Goal: Obtain resource: Obtain resource

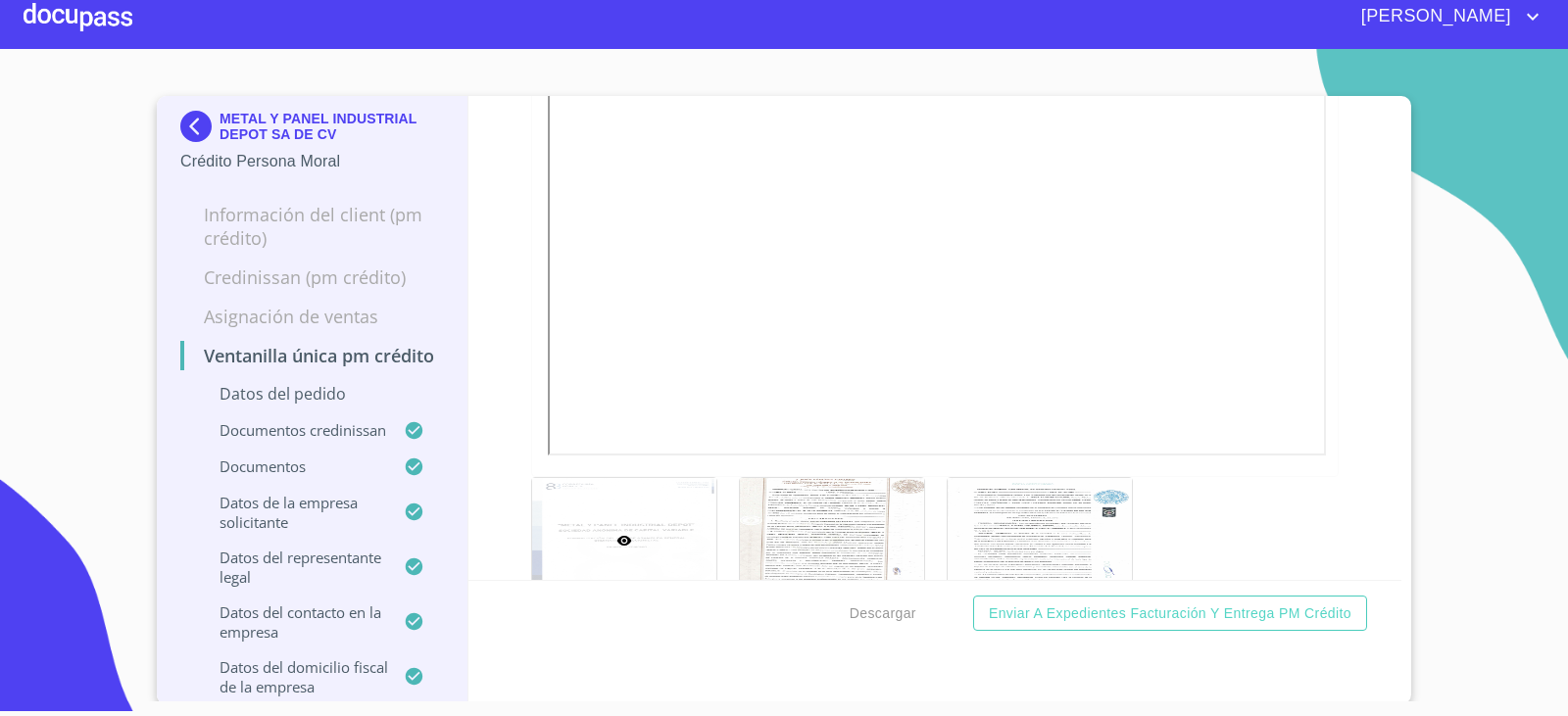
click at [203, 120] on img at bounding box center [199, 126] width 39 height 32
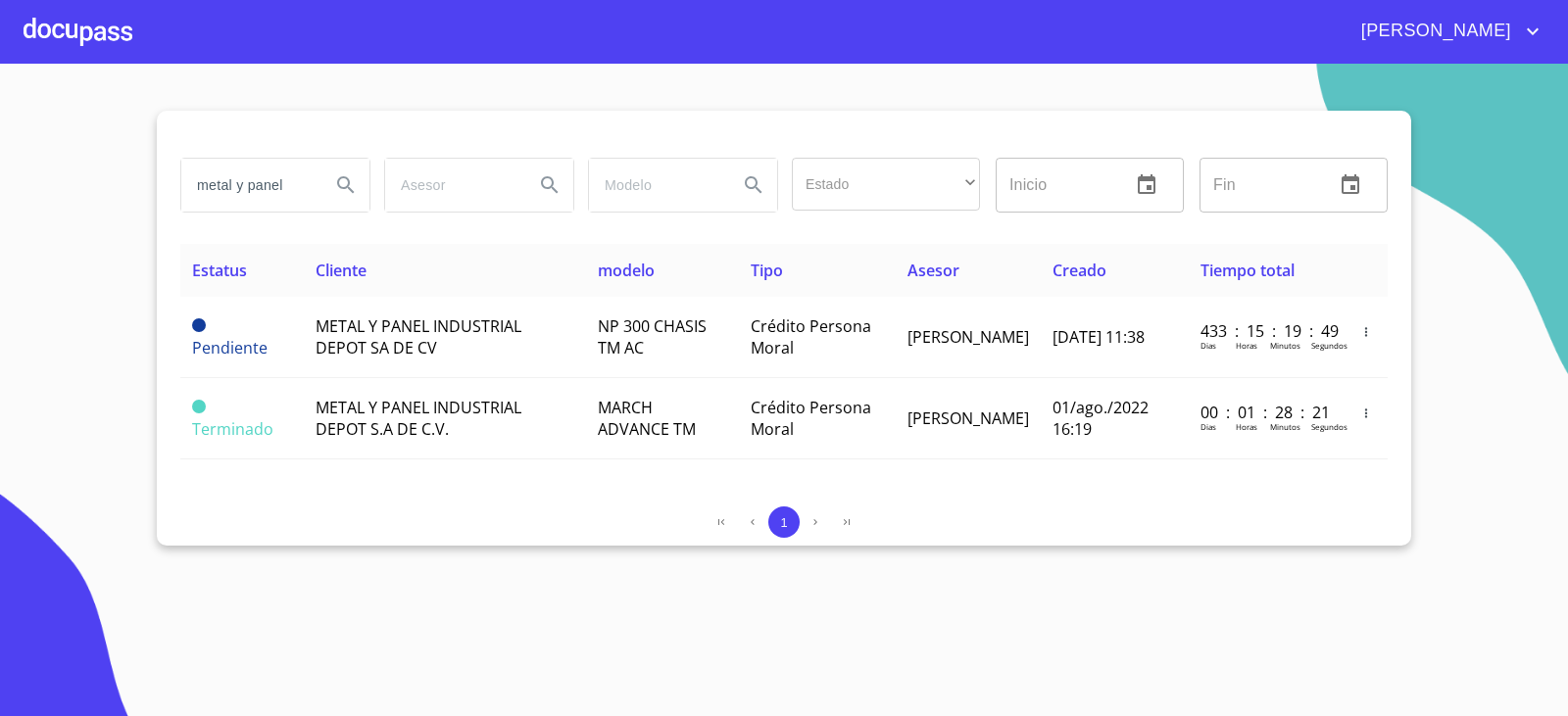
click at [285, 654] on section "metal y panel Estado ​ ​ Inicio ​ Fin ​ Estatus Cliente modelo Tipo Asesor Crea…" at bounding box center [784, 390] width 1568 height 652
click at [282, 165] on input "metal y panel" at bounding box center [248, 185] width 133 height 53
click at [282, 167] on input "metal y panel" at bounding box center [248, 185] width 133 height 53
click at [282, 168] on input "metal y panel" at bounding box center [248, 185] width 133 height 53
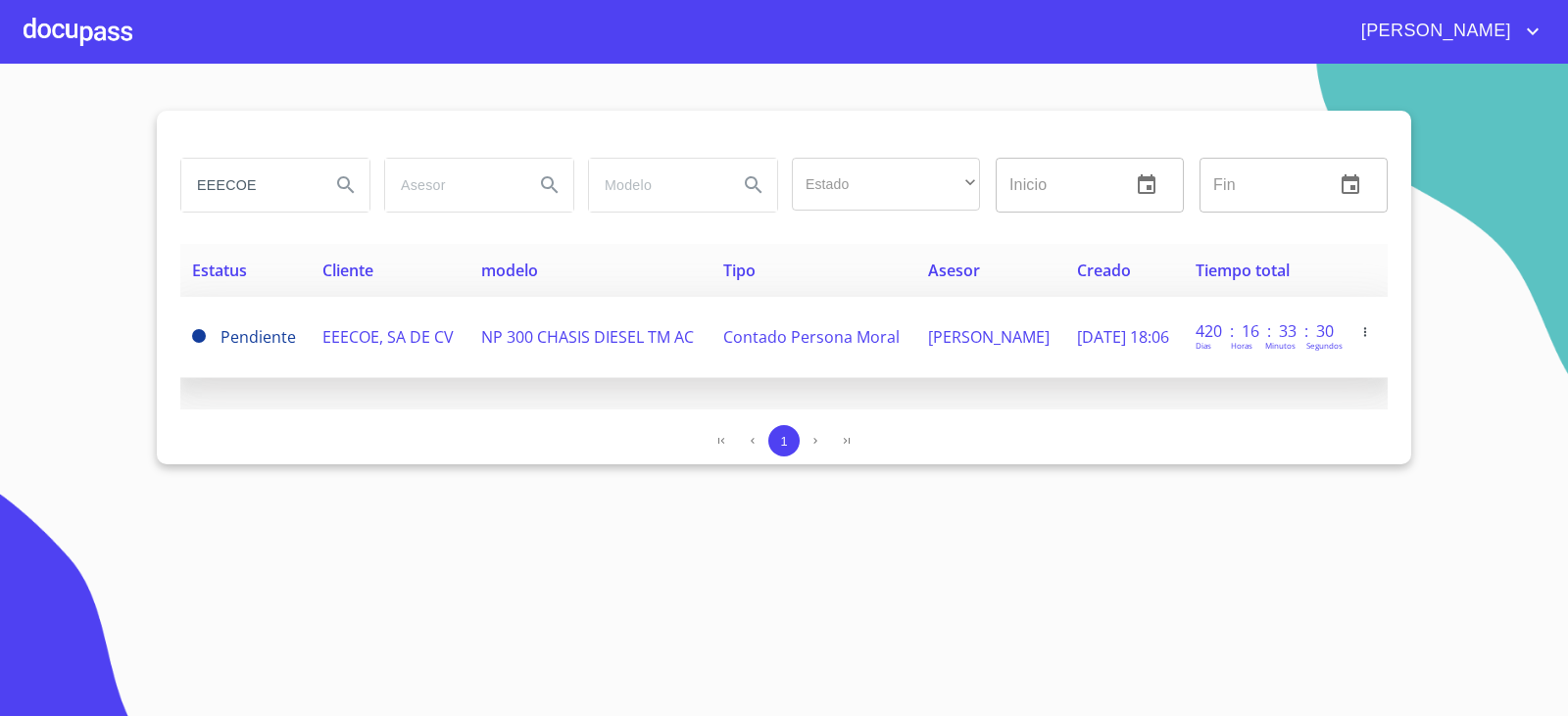
type input "EEECOE"
click at [385, 351] on td "EEECOE, SA DE CV" at bounding box center [390, 337] width 159 height 82
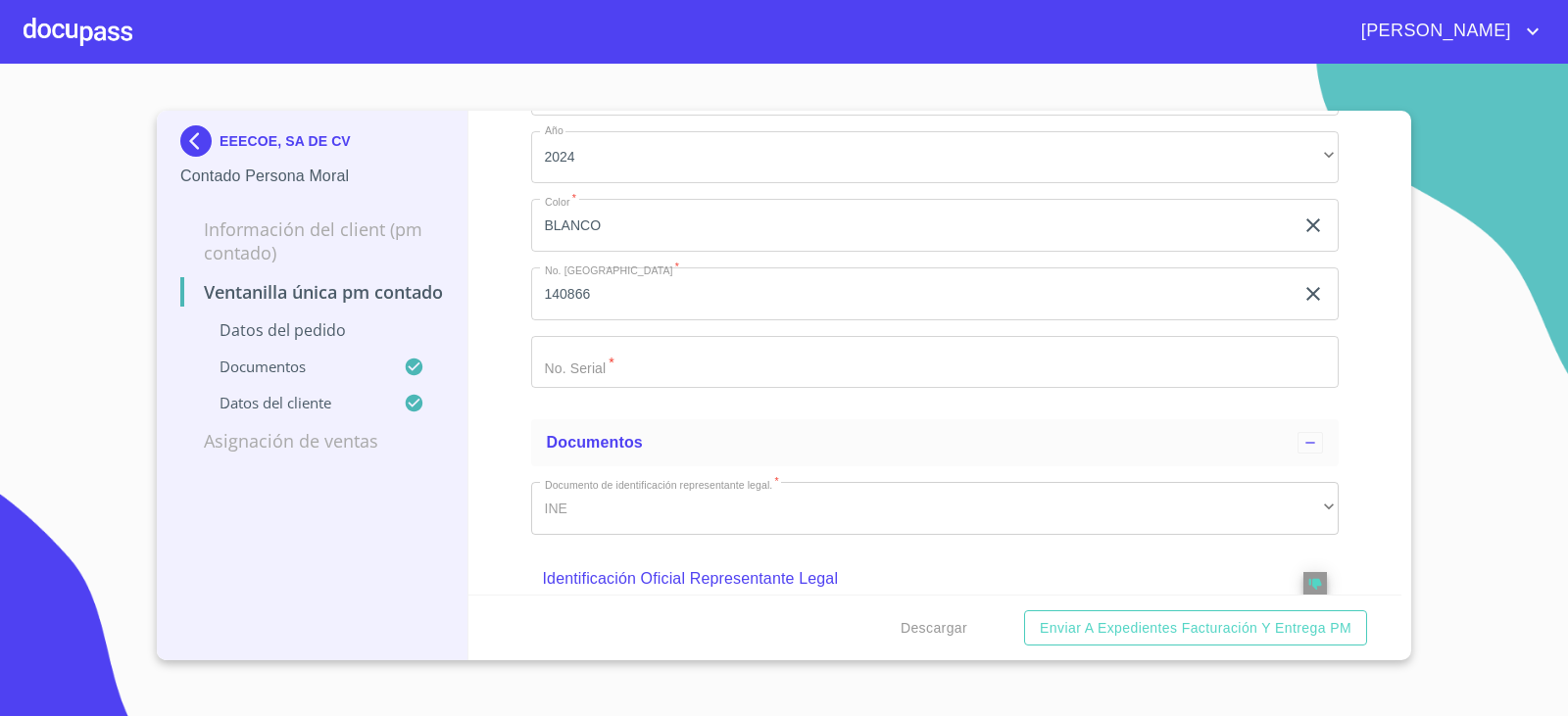
scroll to position [489, 0]
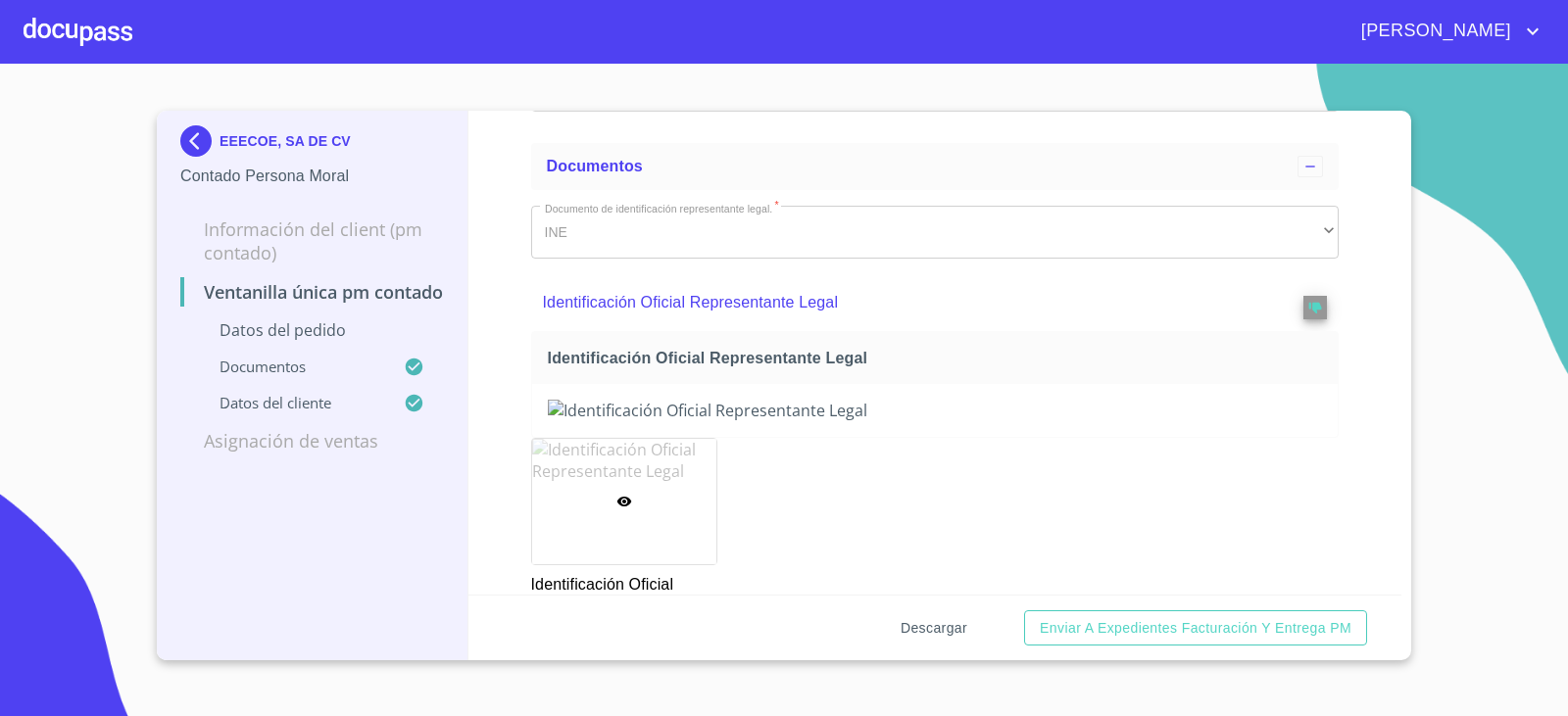
click at [945, 637] on span "Descargar" at bounding box center [933, 627] width 67 height 25
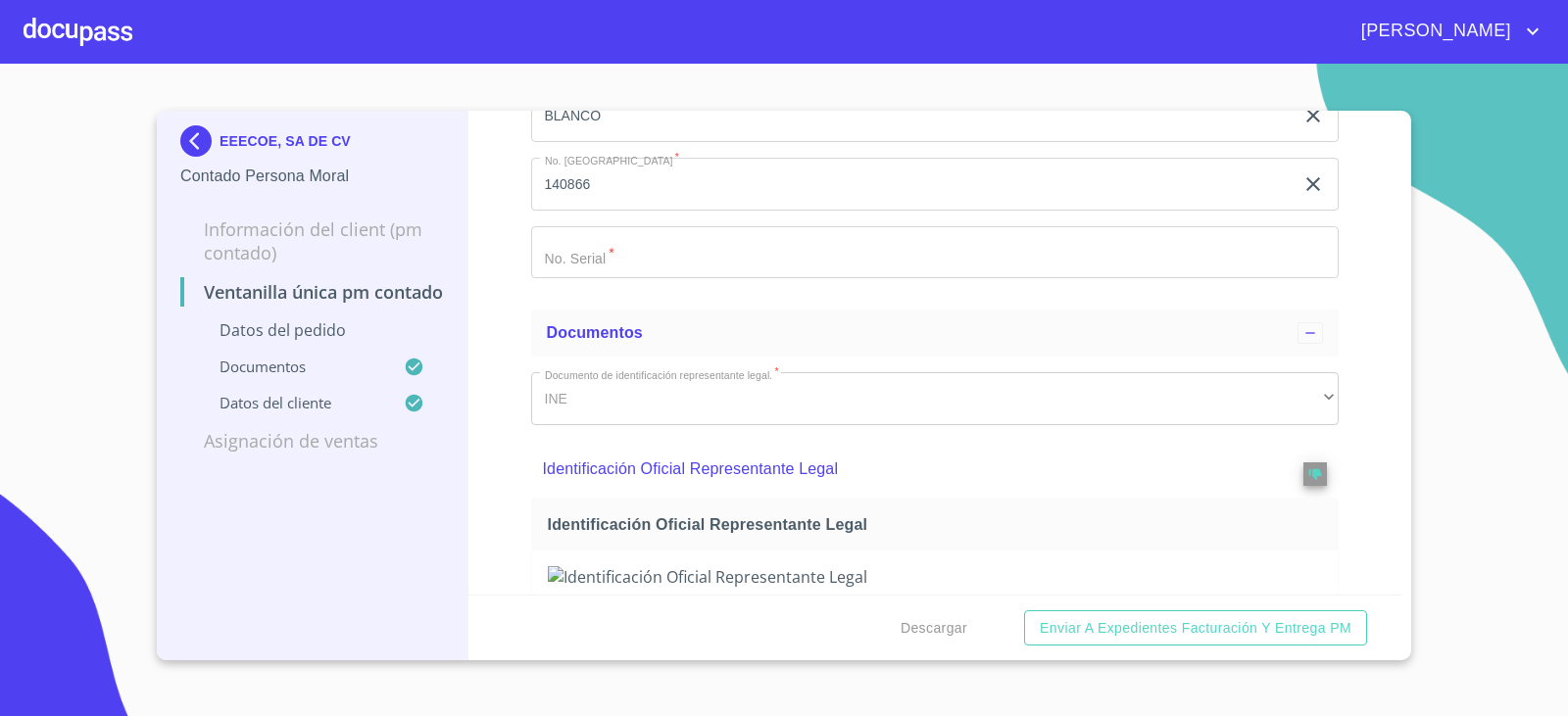
scroll to position [0, 0]
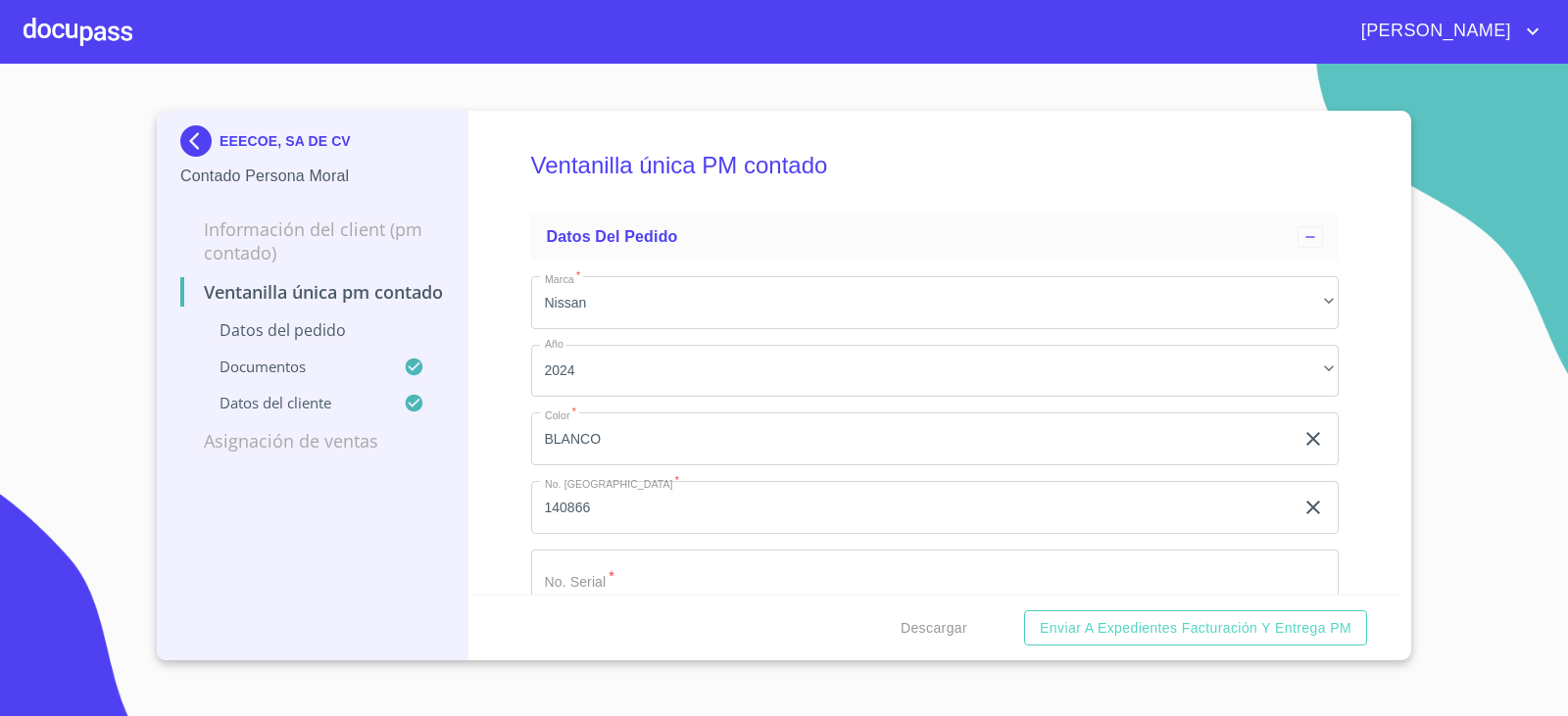
click at [352, 341] on p "Datos del pedido" at bounding box center [311, 330] width 264 height 22
click at [268, 376] on p "Documentos" at bounding box center [292, 366] width 224 height 20
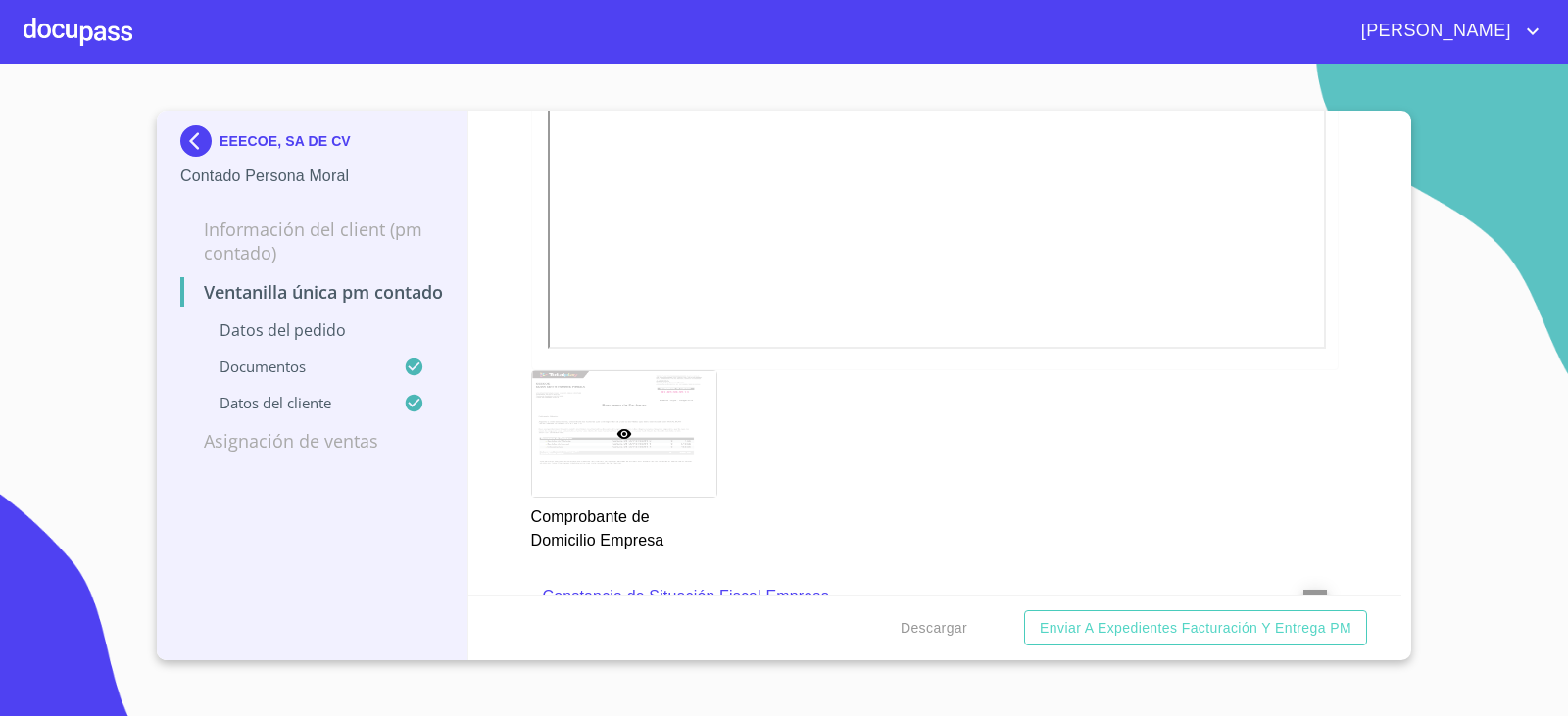
scroll to position [1371, 0]
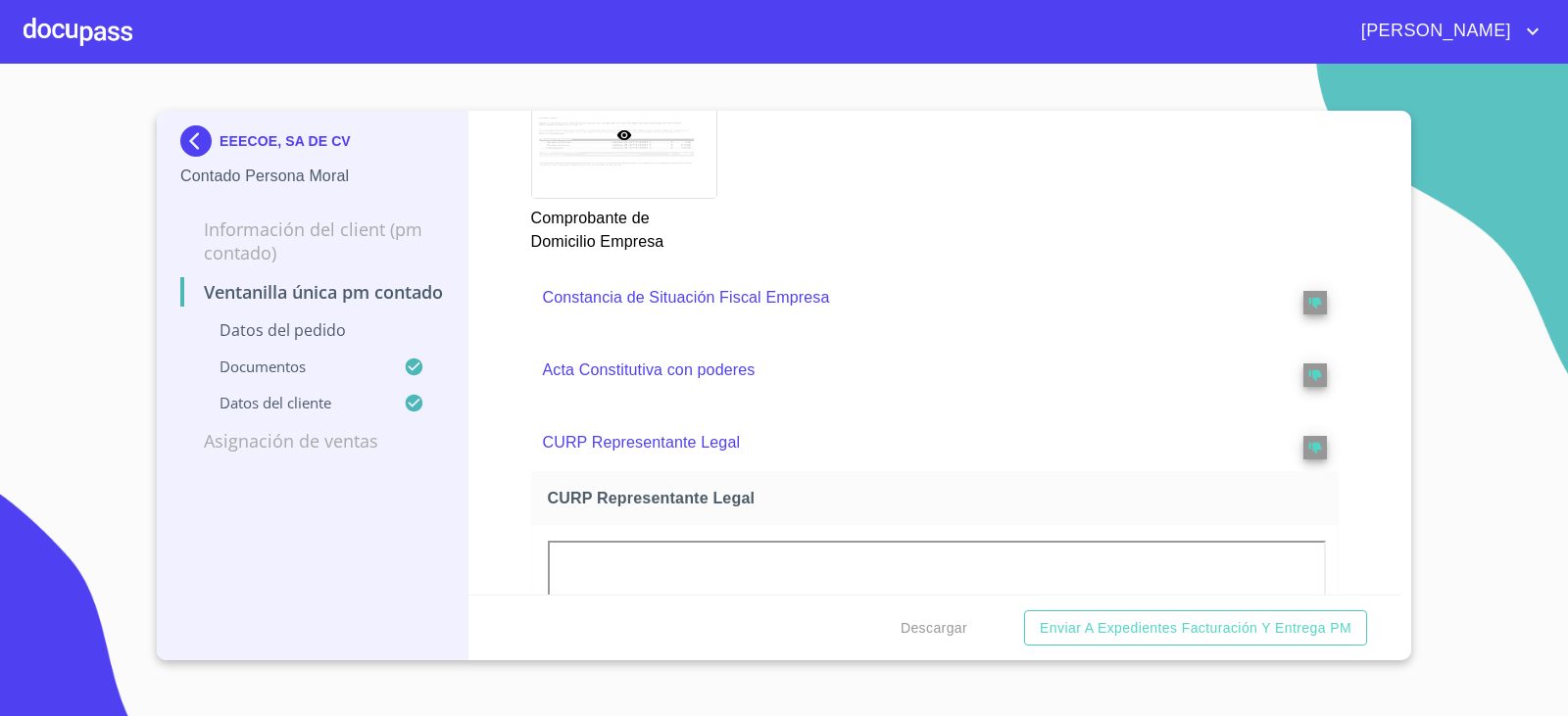
click at [676, 382] on p "Acta Constitutiva con poderes" at bounding box center [895, 370] width 705 height 24
click at [670, 305] on p "Constancia de Situación Fiscal Empresa" at bounding box center [895, 298] width 705 height 24
click at [670, 301] on p "Constancia de Situación Fiscal Empresa" at bounding box center [895, 298] width 705 height 24
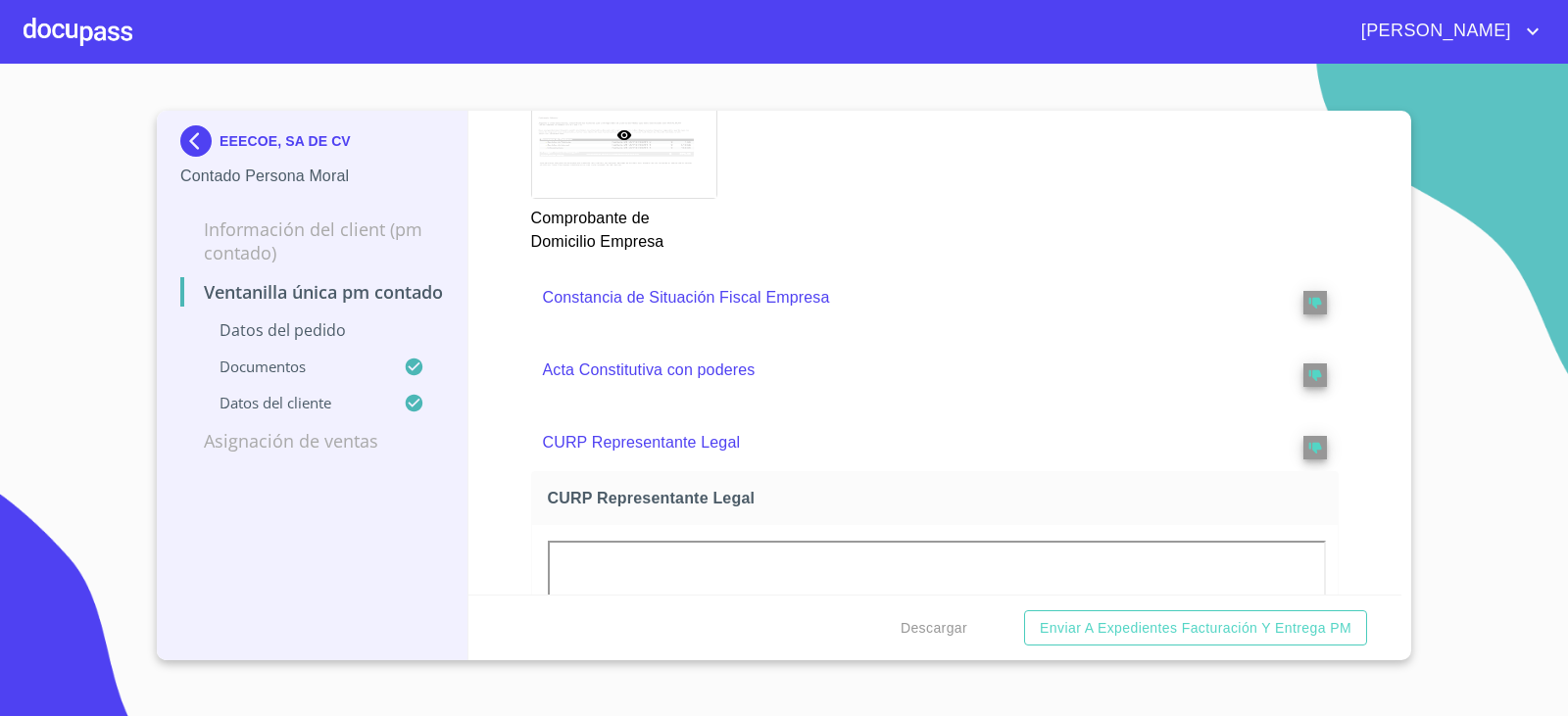
click at [525, 293] on div "Ventanilla única PM contado Datos del pedido Documentos Documento de identifica…" at bounding box center [935, 352] width 934 height 484
click at [570, 299] on p "Constancia de Situación Fiscal Empresa" at bounding box center [895, 298] width 705 height 24
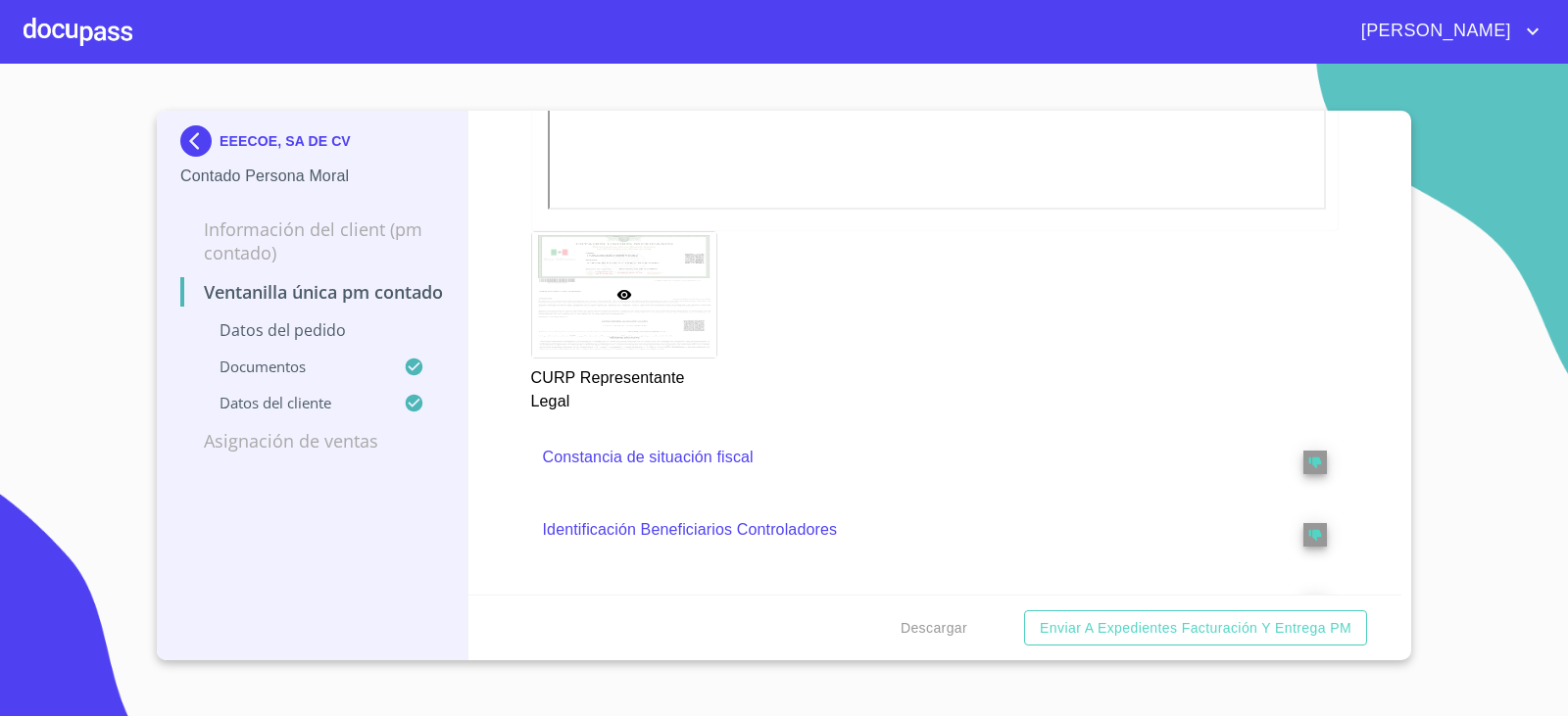
scroll to position [2424, 0]
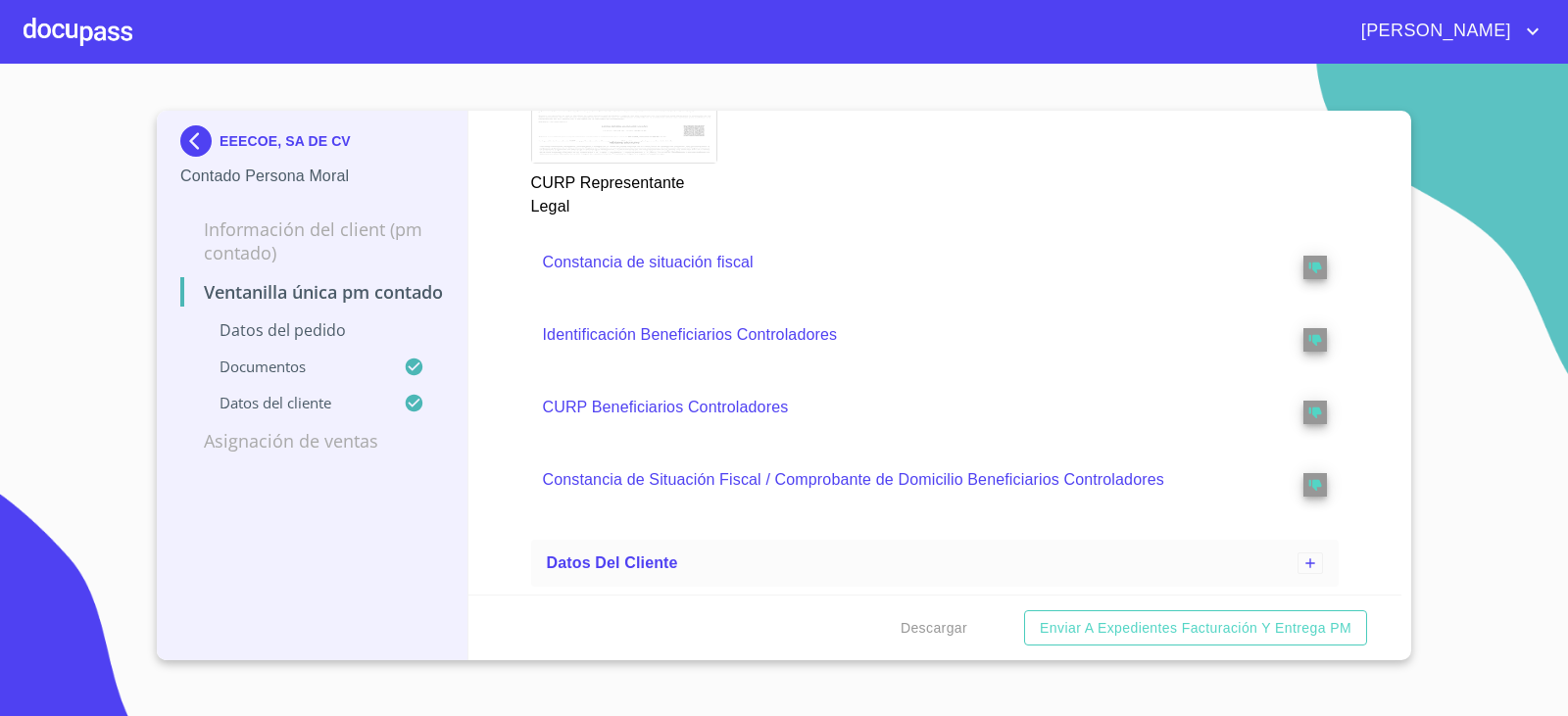
click at [685, 266] on p "Constancia de situación fiscal" at bounding box center [895, 263] width 705 height 24
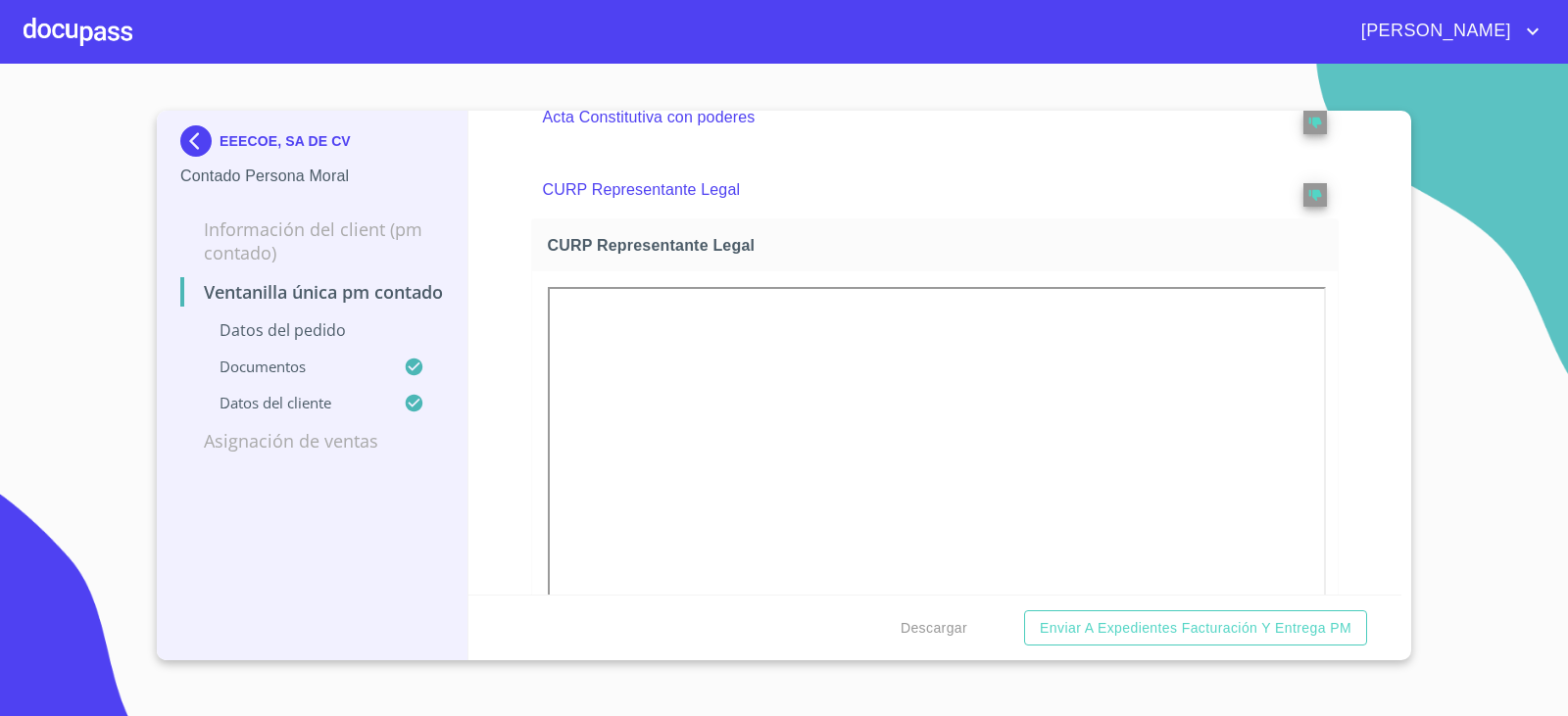
scroll to position [3223, 0]
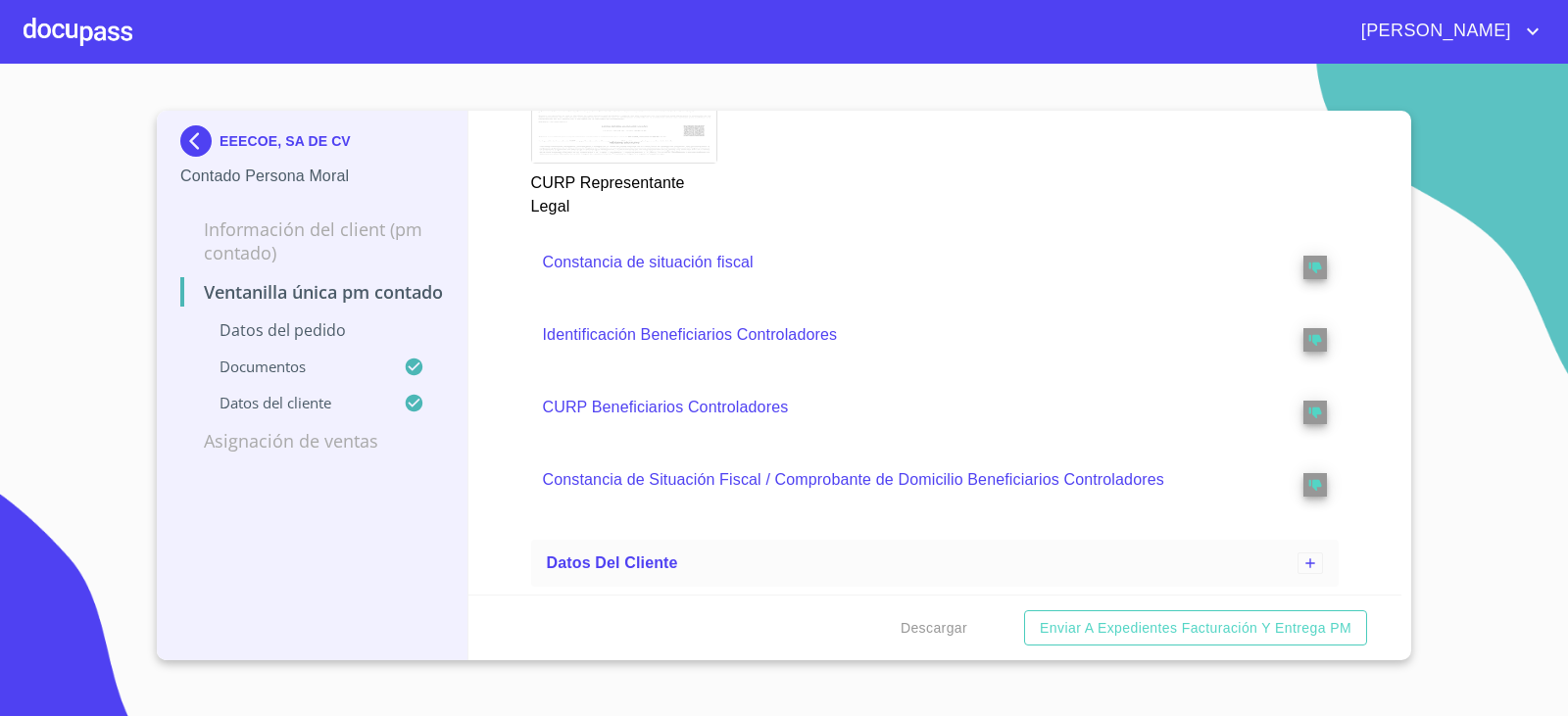
click at [263, 76] on section "EEECOE, SA DE CV Contado Persona Moral Información del Client (PM contado) Vent…" at bounding box center [784, 390] width 1568 height 652
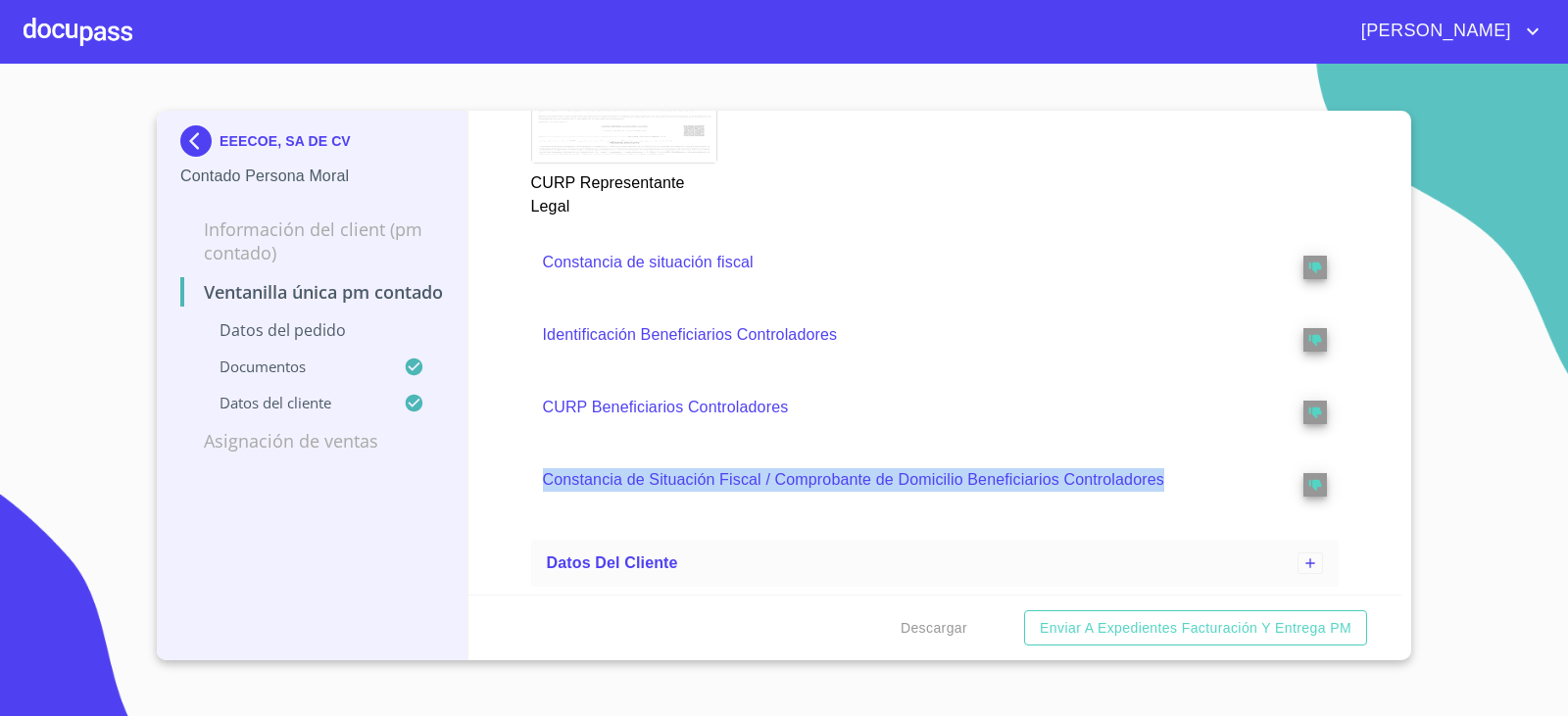
drag, startPoint x: 526, startPoint y: 525, endPoint x: 515, endPoint y: 534, distance: 14.2
click at [523, 534] on div "Ventanilla única PM contado Datos del pedido Documentos Documento de identifica…" at bounding box center [935, 352] width 934 height 484
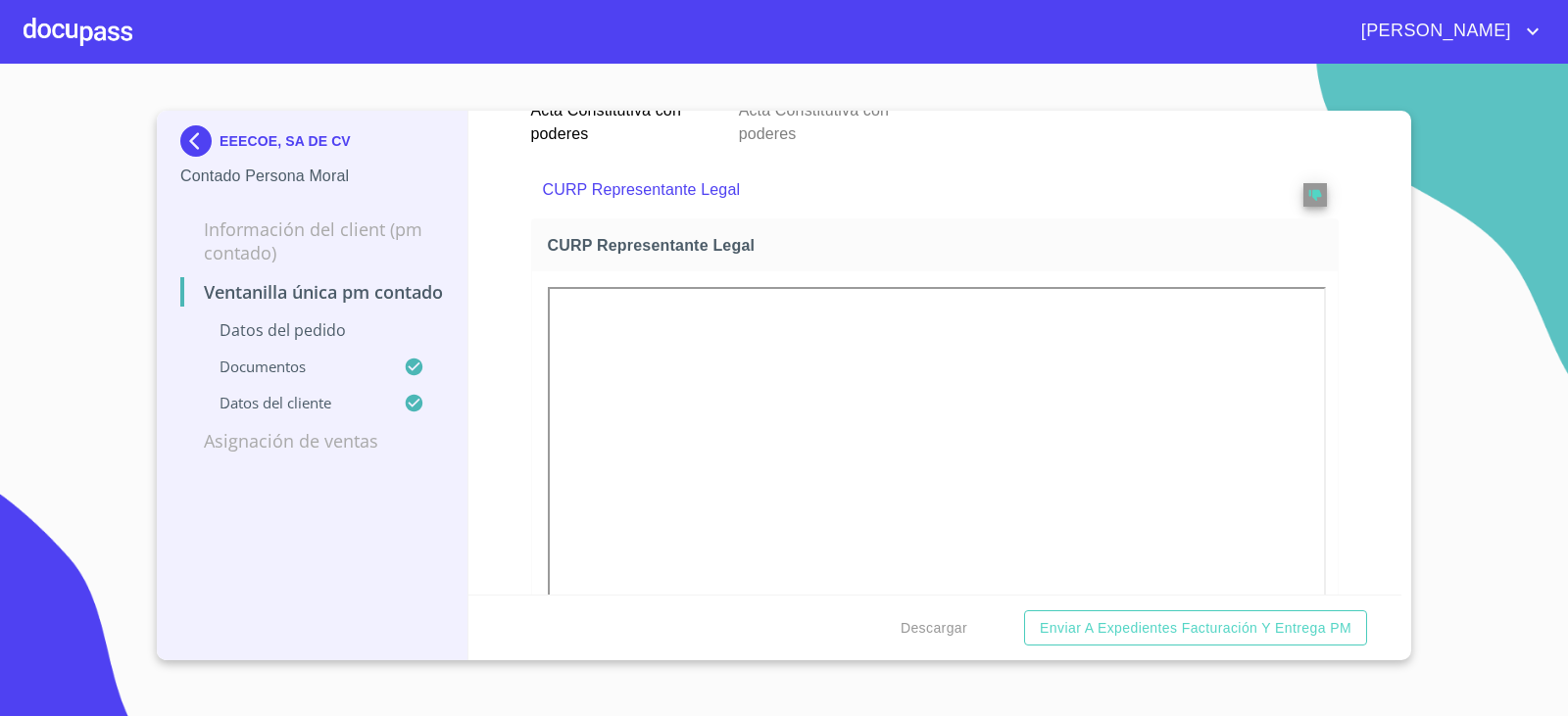
scroll to position [4023, 0]
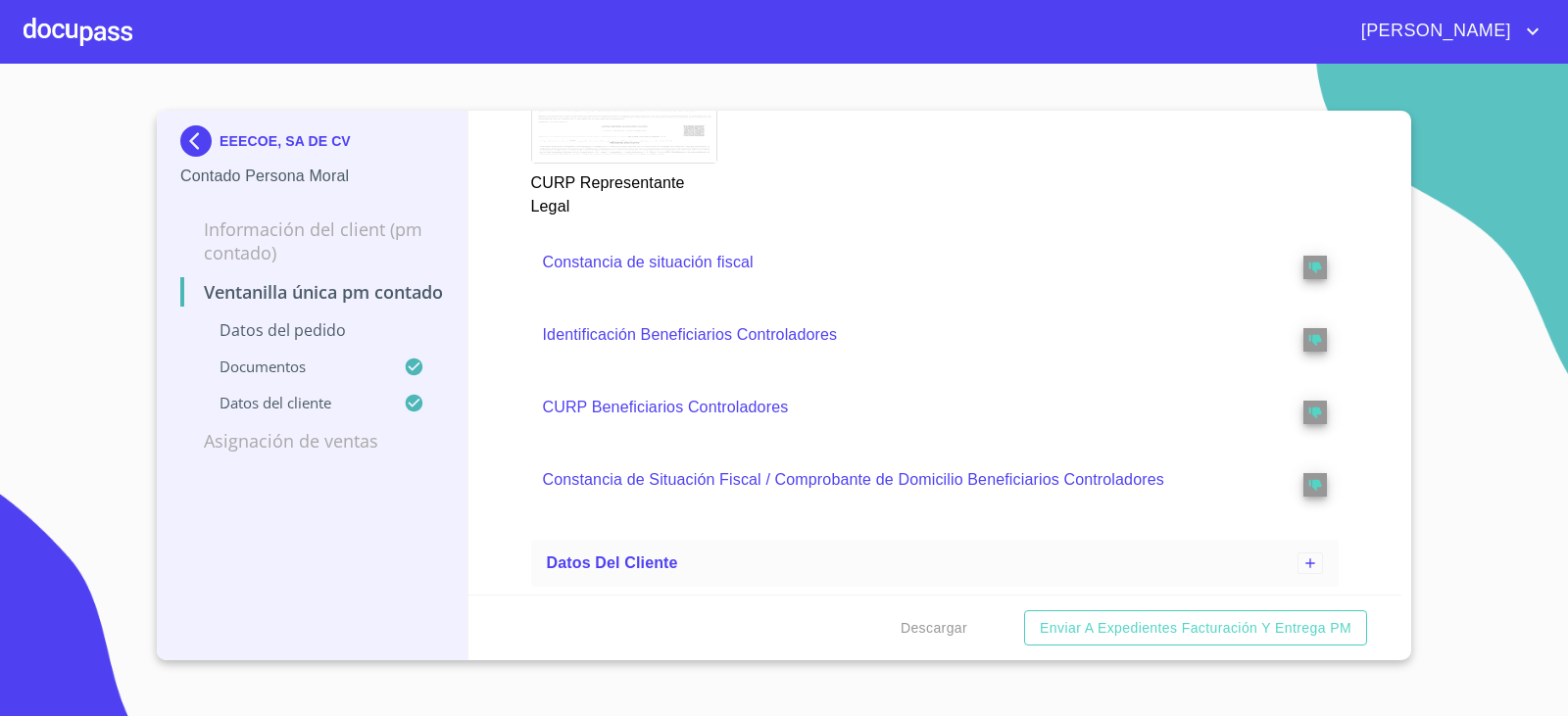
click at [193, 122] on div "EEECOE, SA DE CV Contado Persona Moral" at bounding box center [311, 156] width 264 height 92
click at [193, 134] on img at bounding box center [199, 141] width 39 height 32
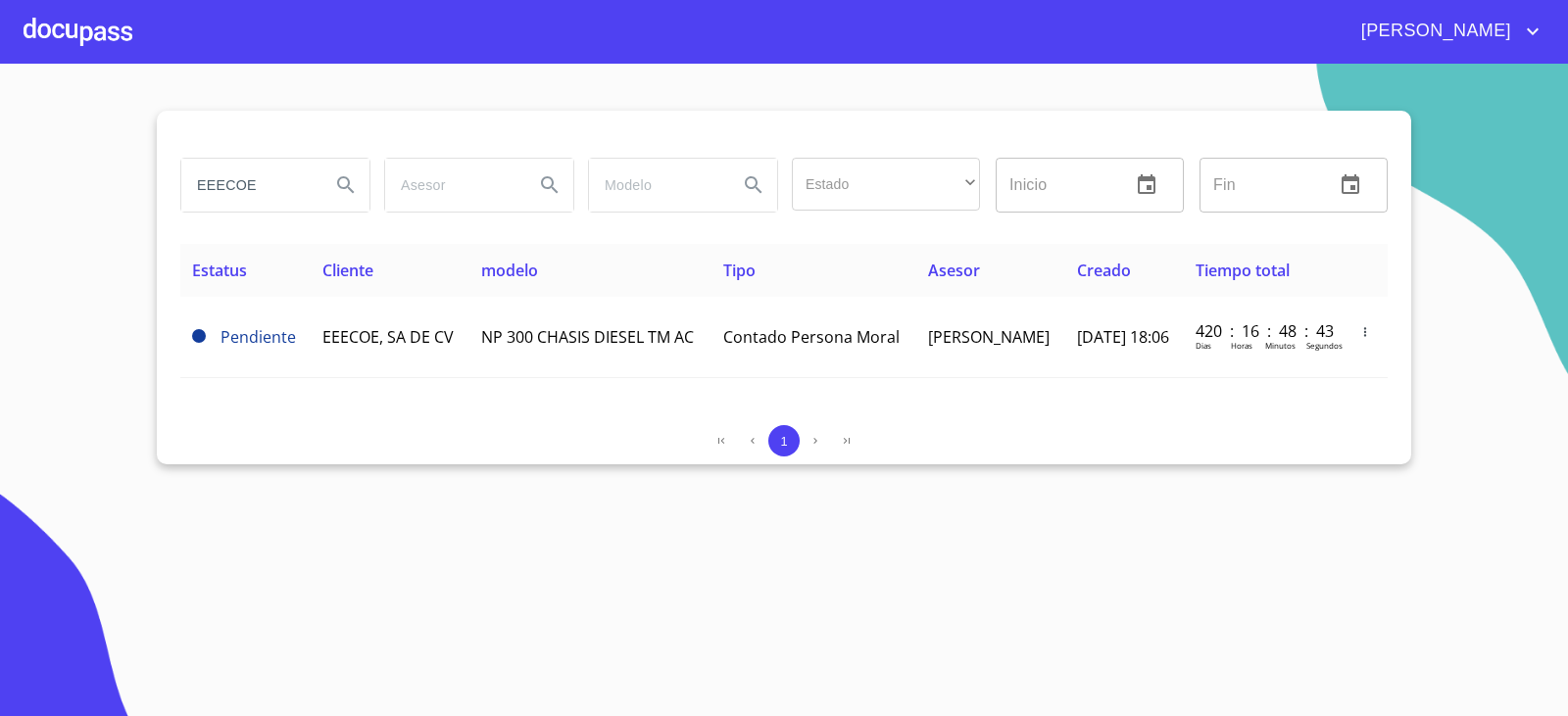
click at [283, 177] on input "EEECOE" at bounding box center [248, 185] width 133 height 53
click at [283, 178] on input "EEECOE" at bounding box center [248, 185] width 133 height 53
type input "123LEASE"
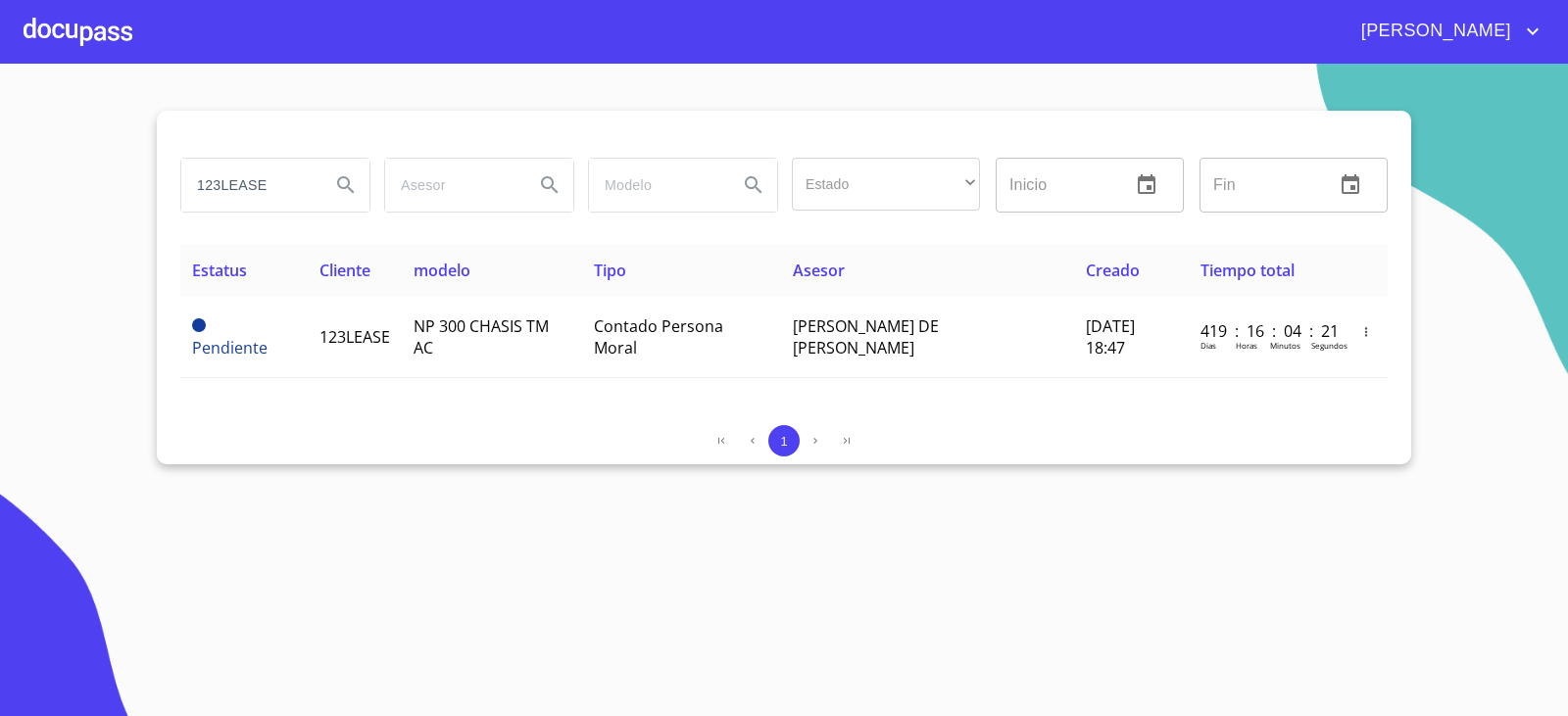
click at [331, 453] on div "1" at bounding box center [783, 441] width 1207 height 32
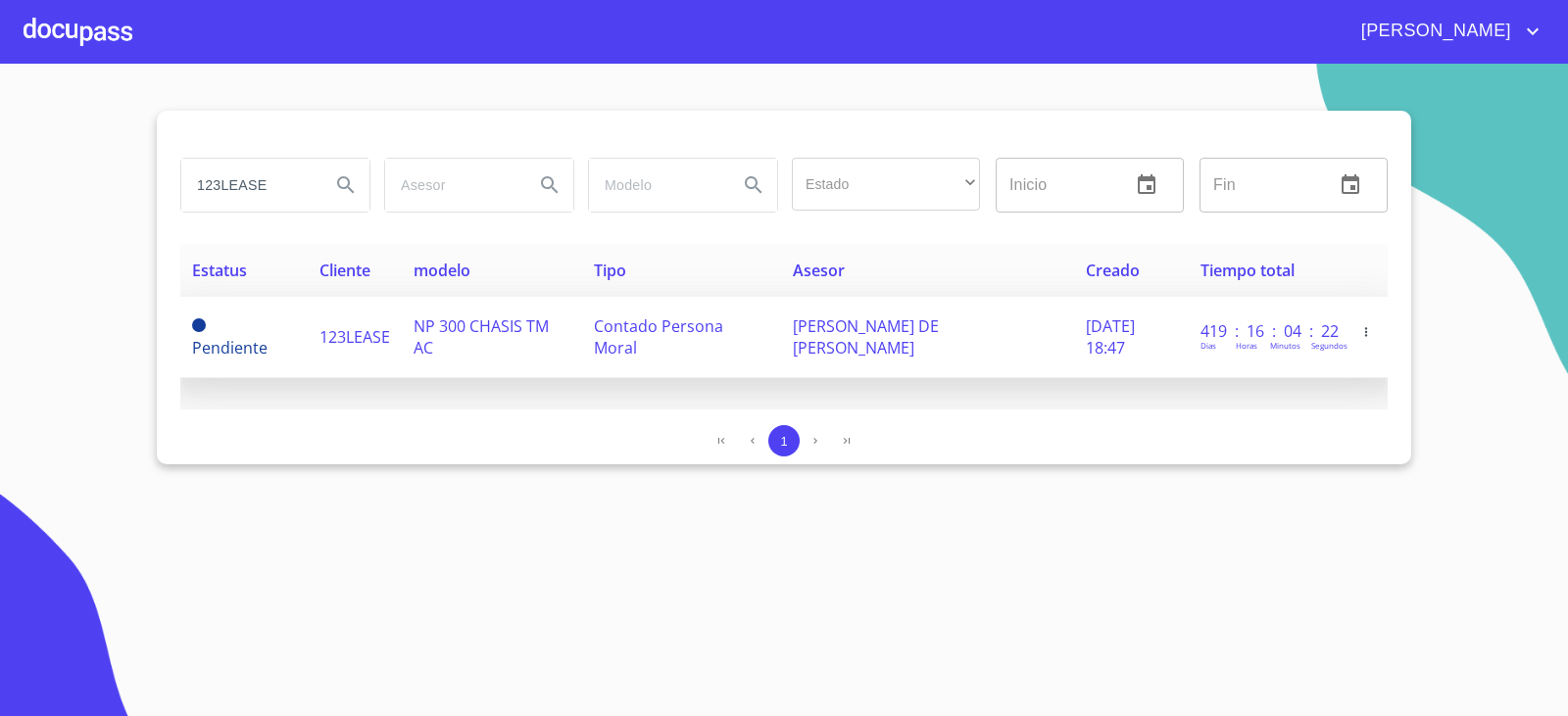
click at [375, 339] on span "123LEASE" at bounding box center [354, 337] width 71 height 22
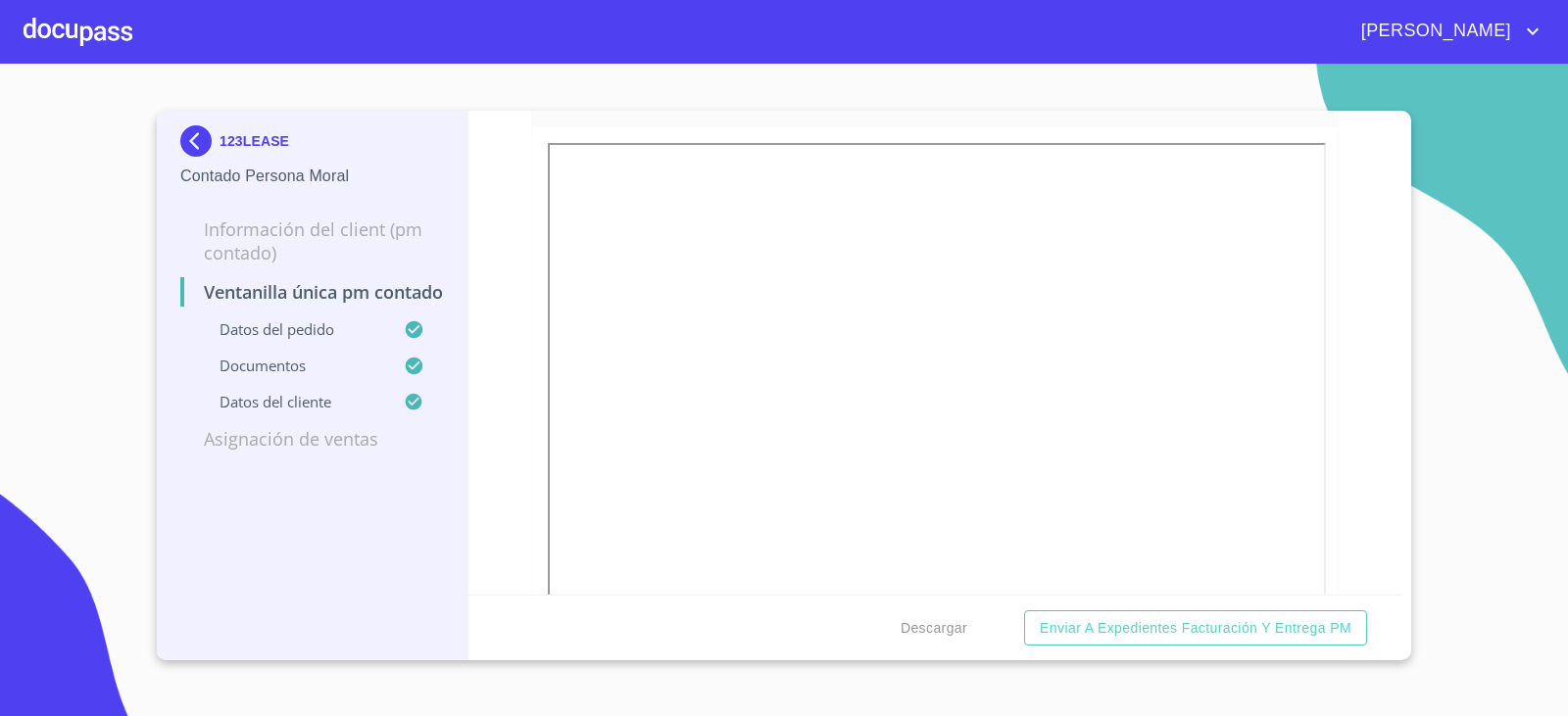
scroll to position [1763, 0]
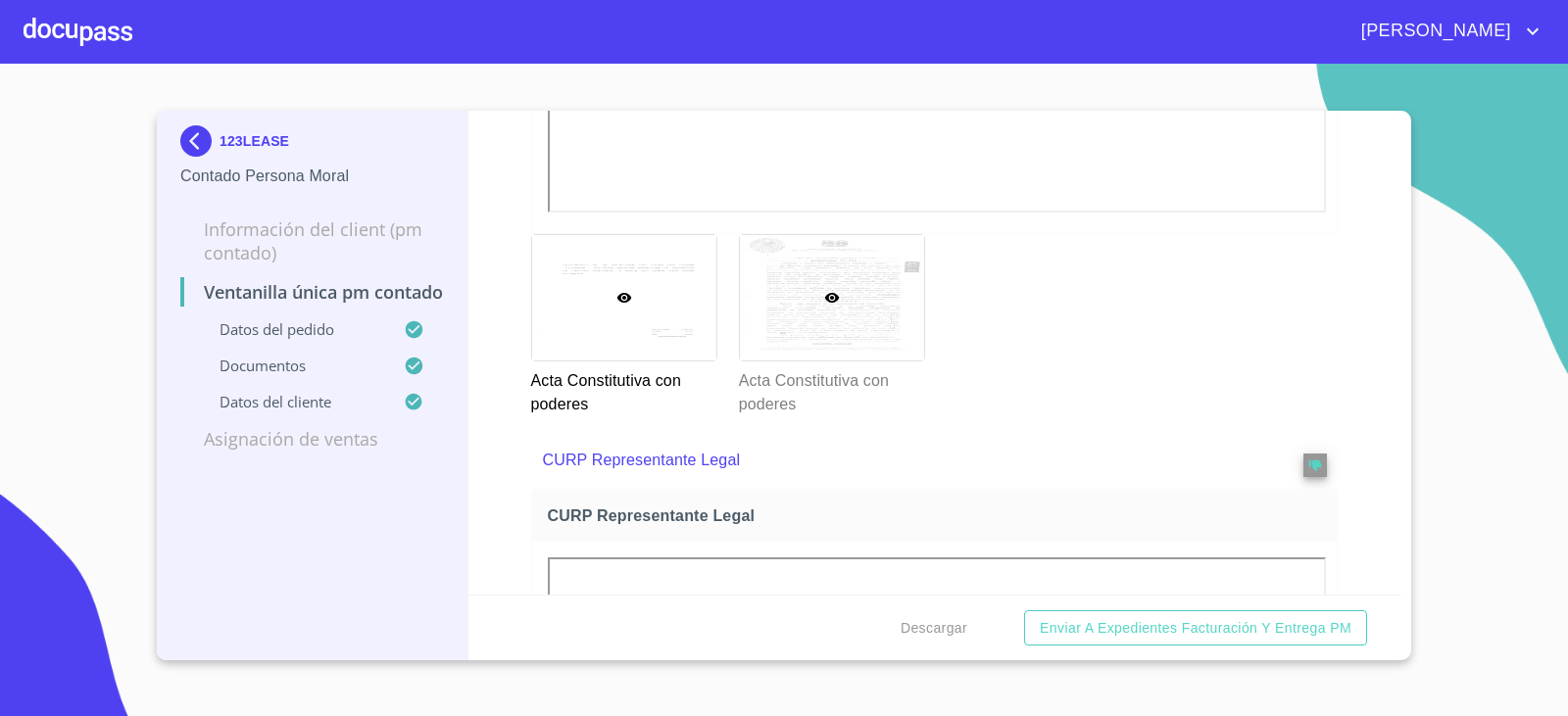
click at [872, 342] on div at bounding box center [832, 297] width 184 height 125
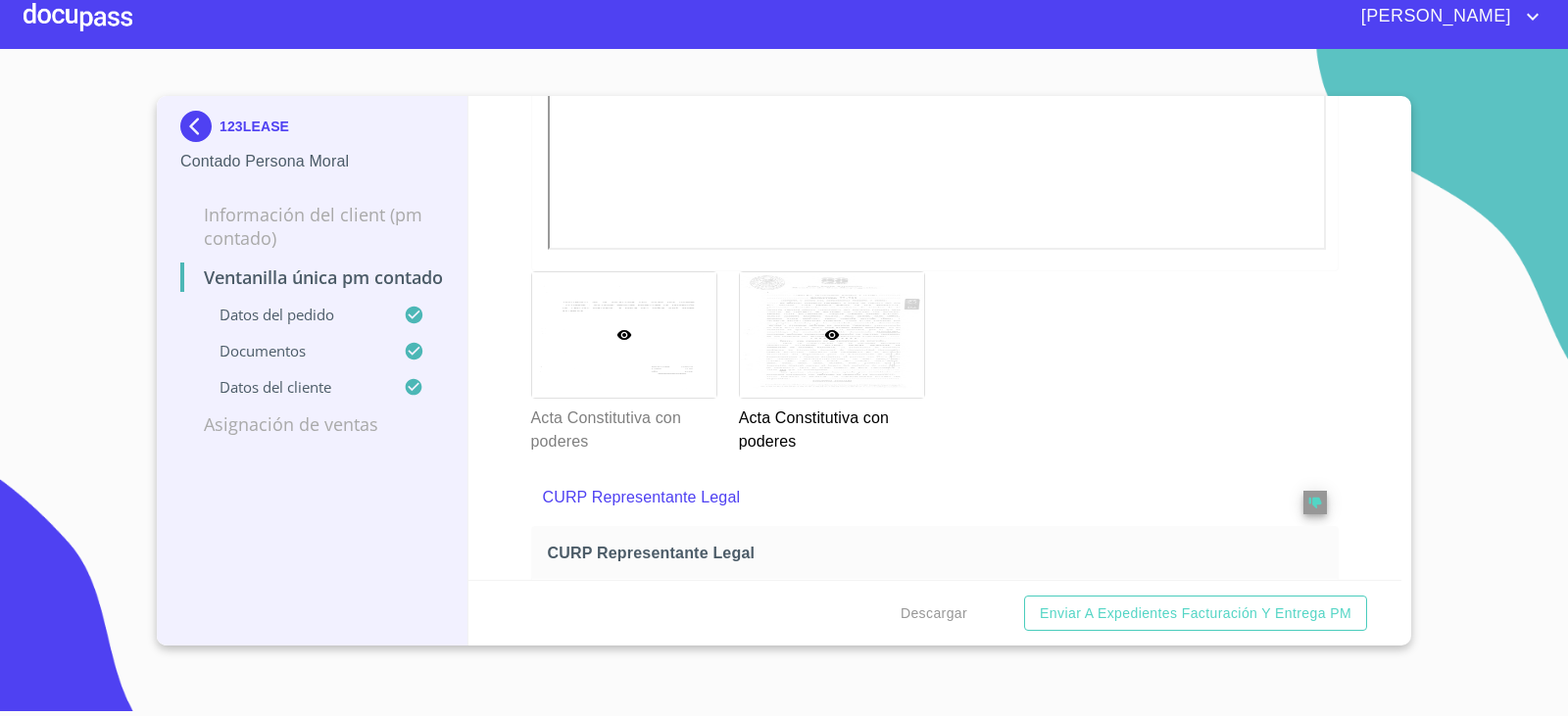
scroll to position [3759, 0]
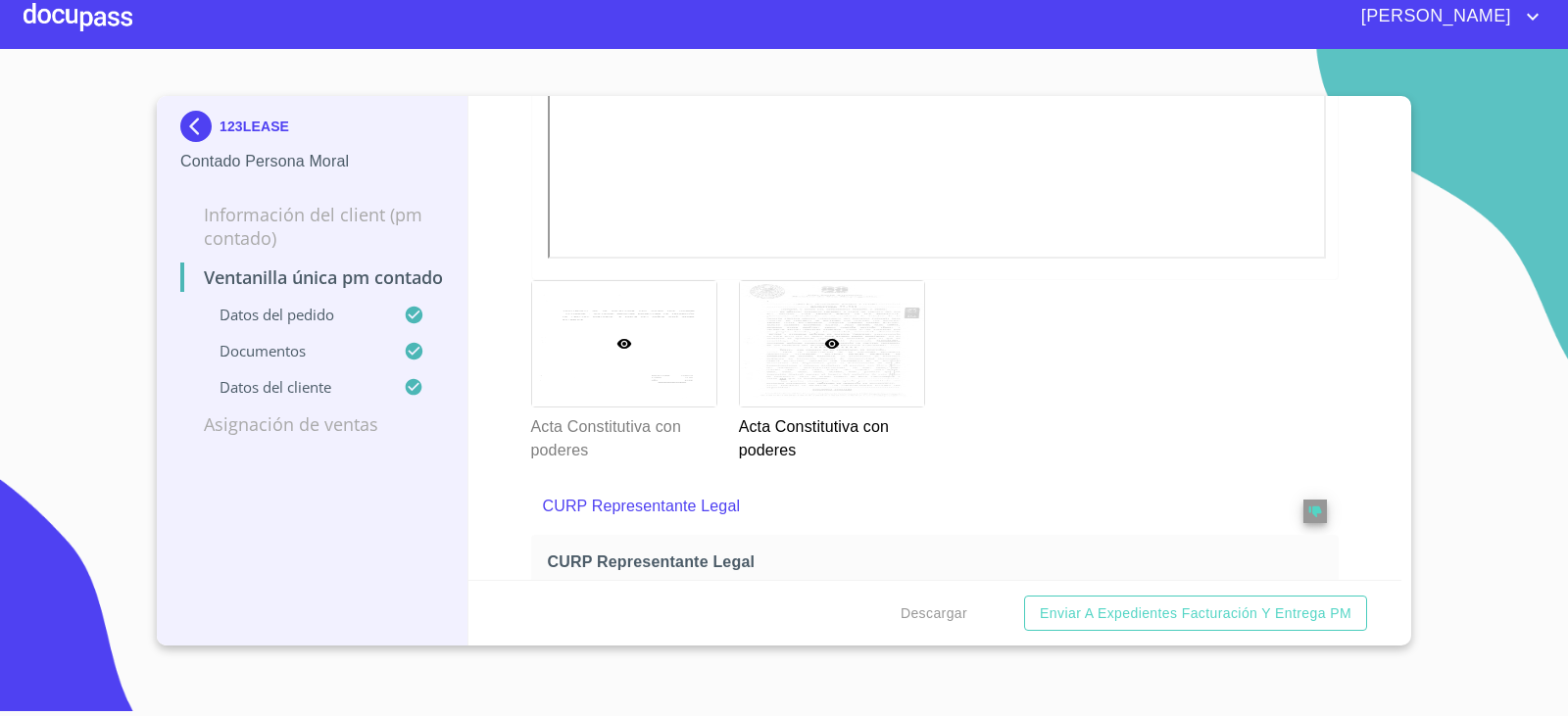
click at [671, 376] on div at bounding box center [624, 344] width 184 height 125
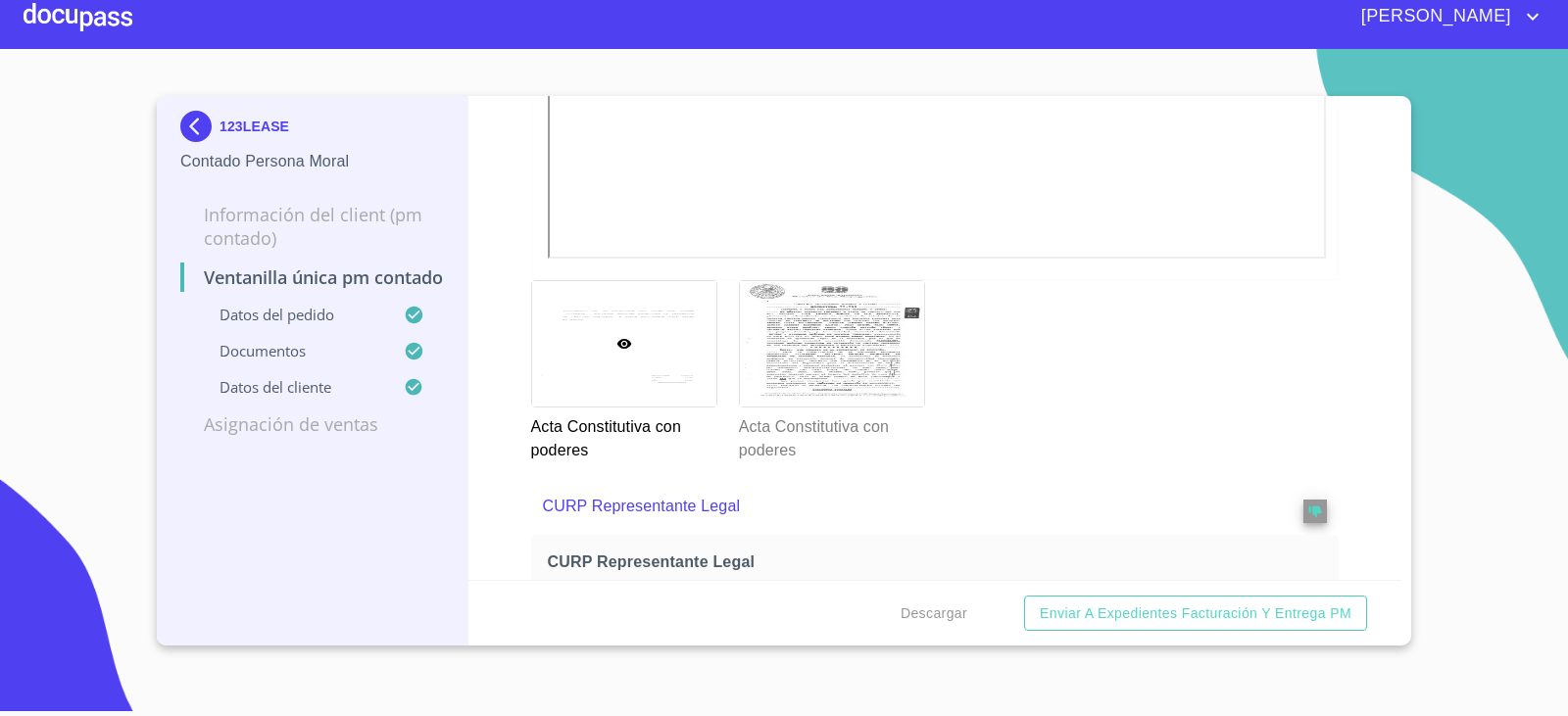
scroll to position [3270, 0]
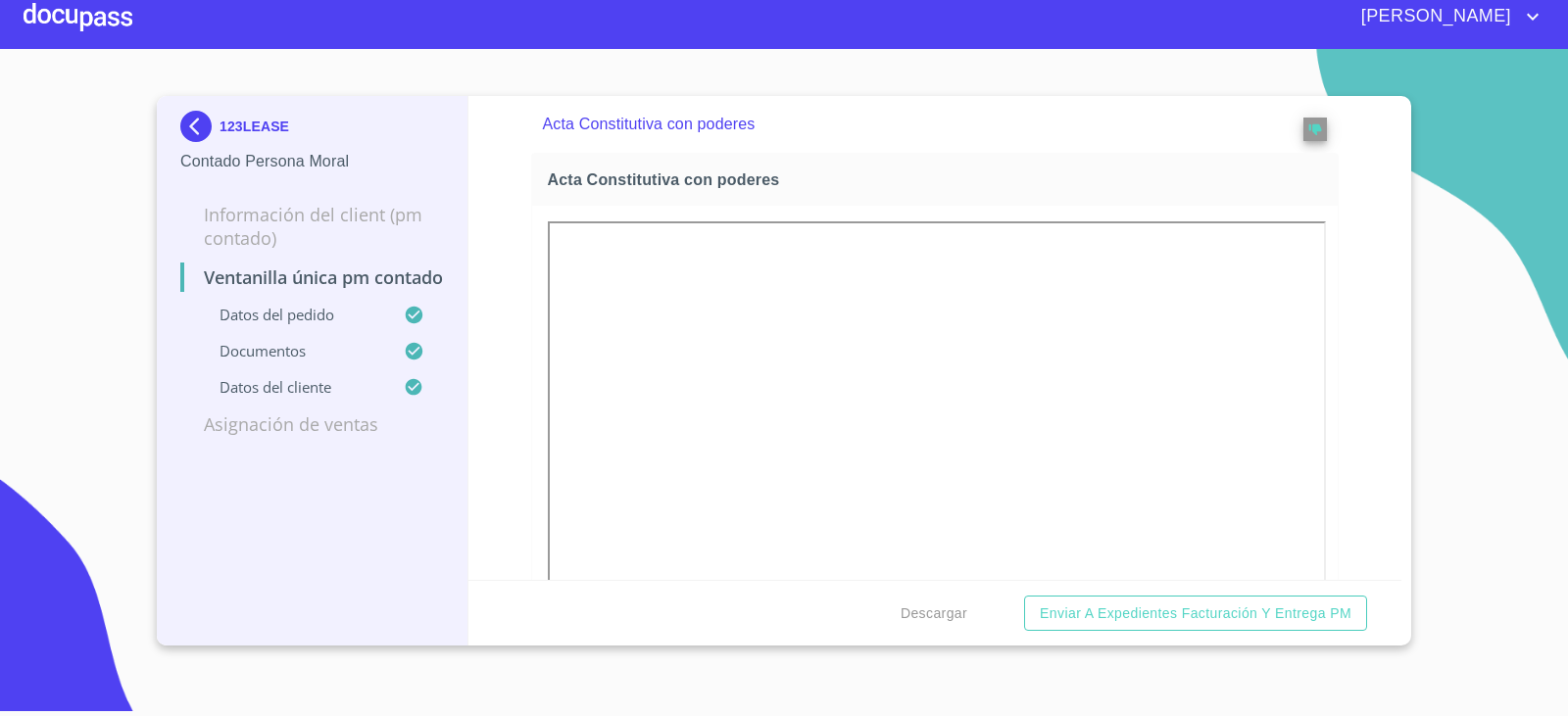
click at [37, 457] on section "123LEASE Contado Persona Moral Información del Client (PM contado) Ventanilla ú…" at bounding box center [784, 375] width 1568 height 652
click at [85, 452] on section "123LEASE Contado Persona Moral Información del Client (PM contado) Ventanilla ú…" at bounding box center [784, 375] width 1568 height 652
click at [197, 124] on img at bounding box center [199, 126] width 39 height 32
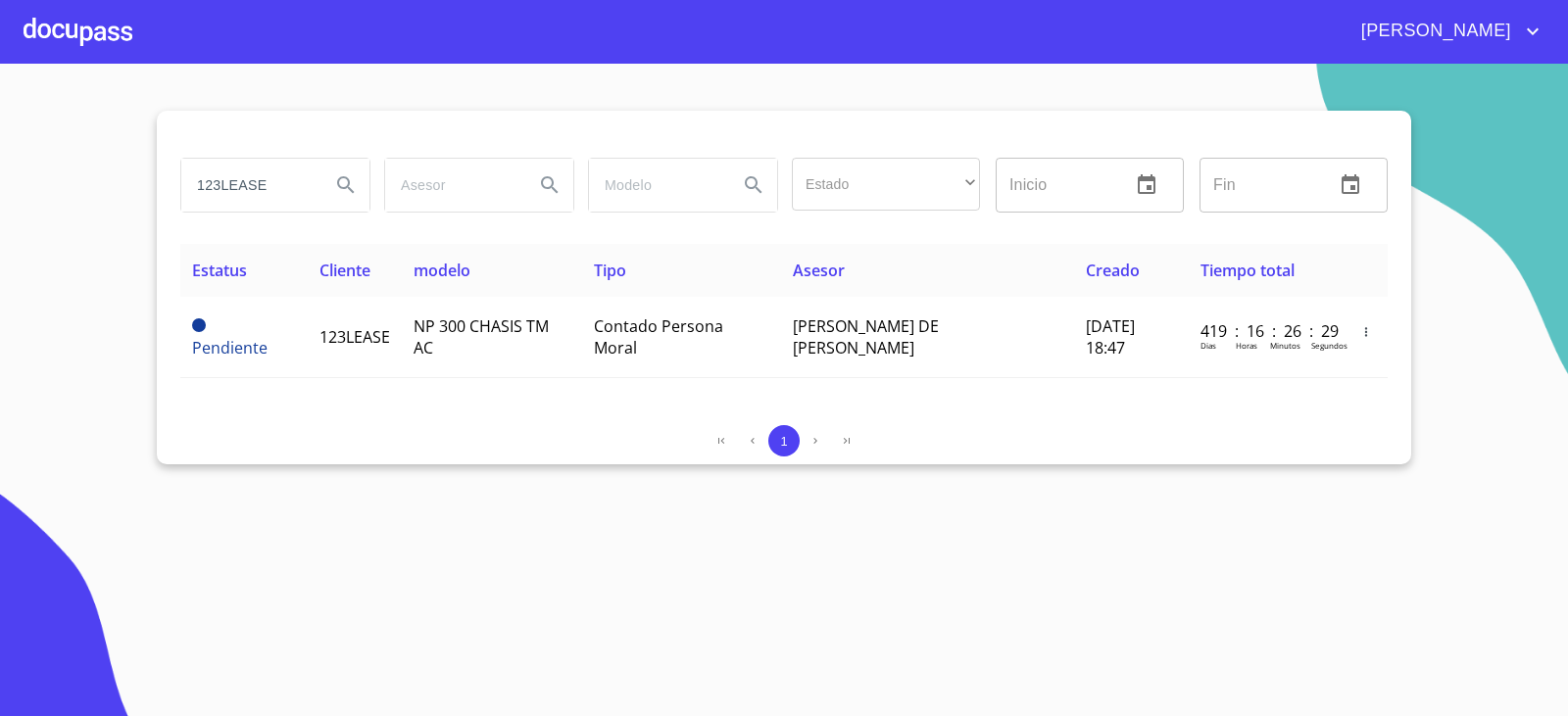
click at [288, 199] on input "123LEASE" at bounding box center [248, 185] width 133 height 53
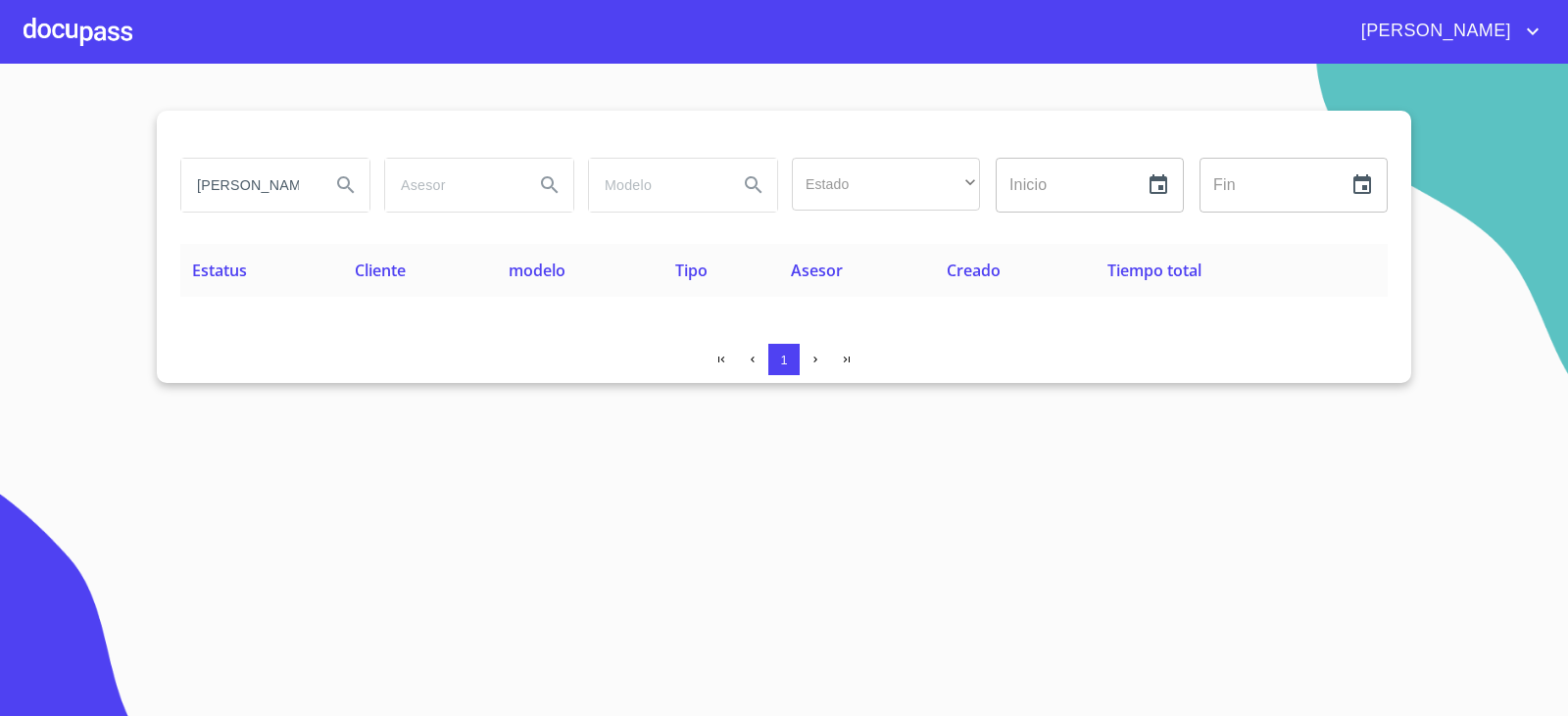
click at [389, 462] on section "[PERSON_NAME] AUTOPARTES Estado ​ ​ Inicio ​ Fin ​ Estatus Cliente modelo Tipo …" at bounding box center [784, 390] width 1568 height 652
drag, startPoint x: 294, startPoint y: 170, endPoint x: 360, endPoint y: 174, distance: 66.1
click at [360, 174] on div "[PERSON_NAME]" at bounding box center [275, 185] width 188 height 53
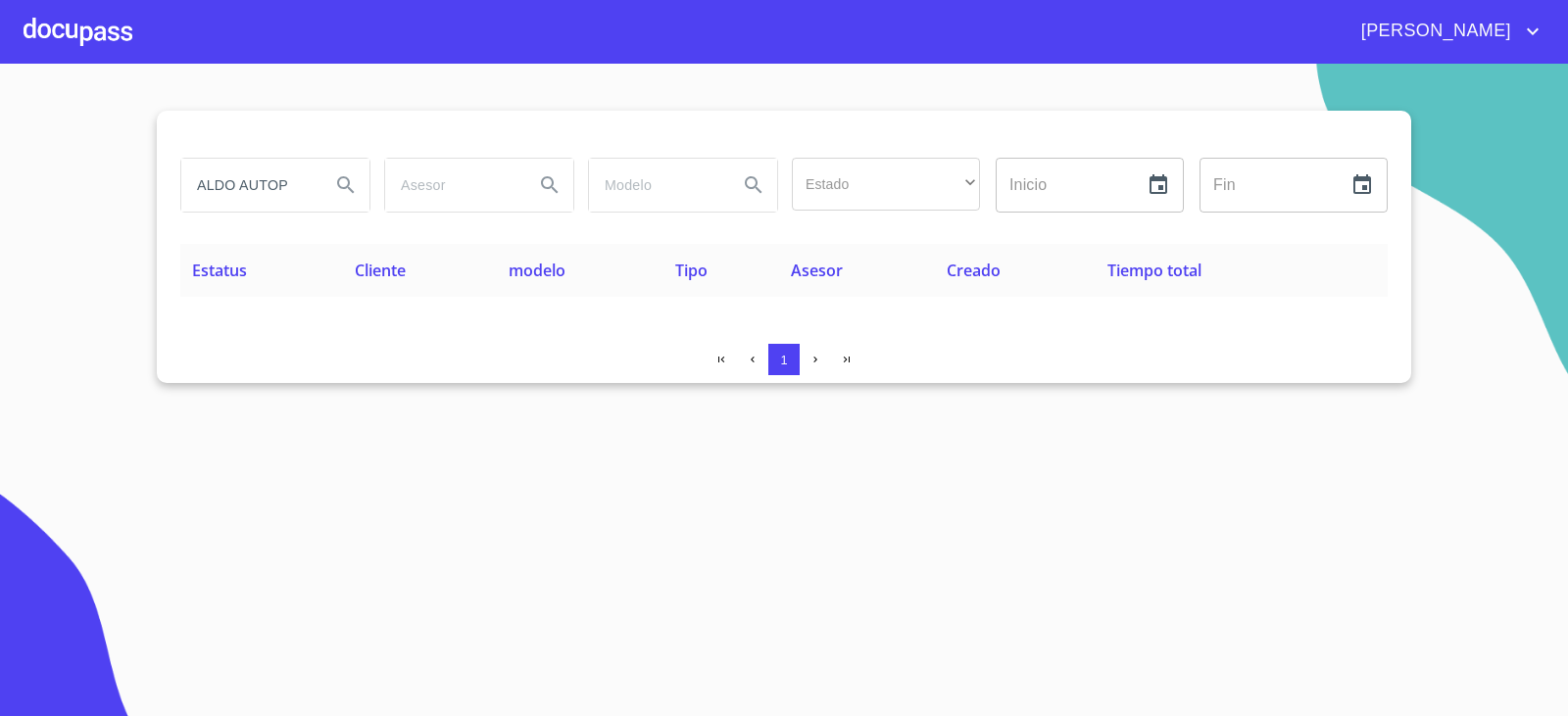
click at [212, 171] on input "ALDO AUTOP" at bounding box center [248, 185] width 133 height 53
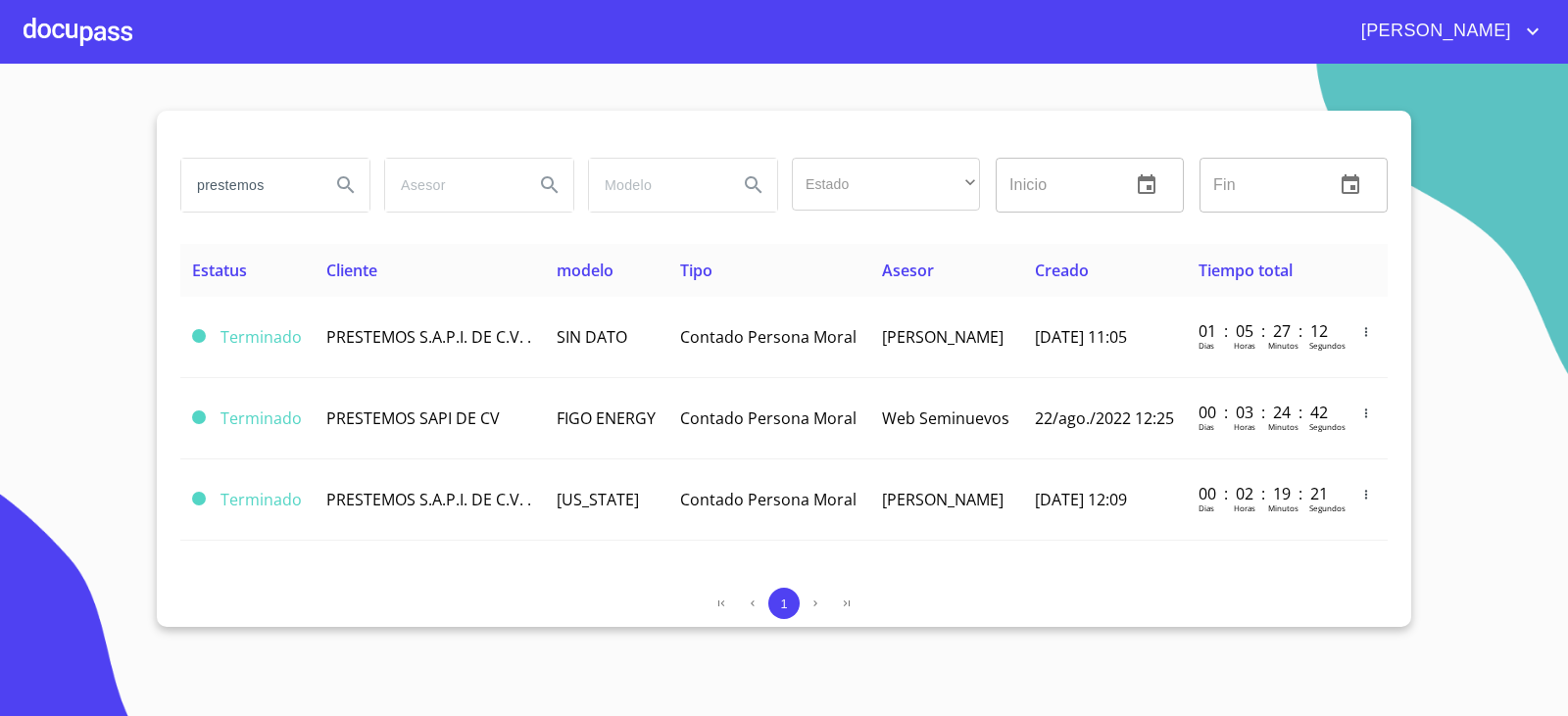
click at [279, 179] on input "prestemos" at bounding box center [248, 185] width 133 height 53
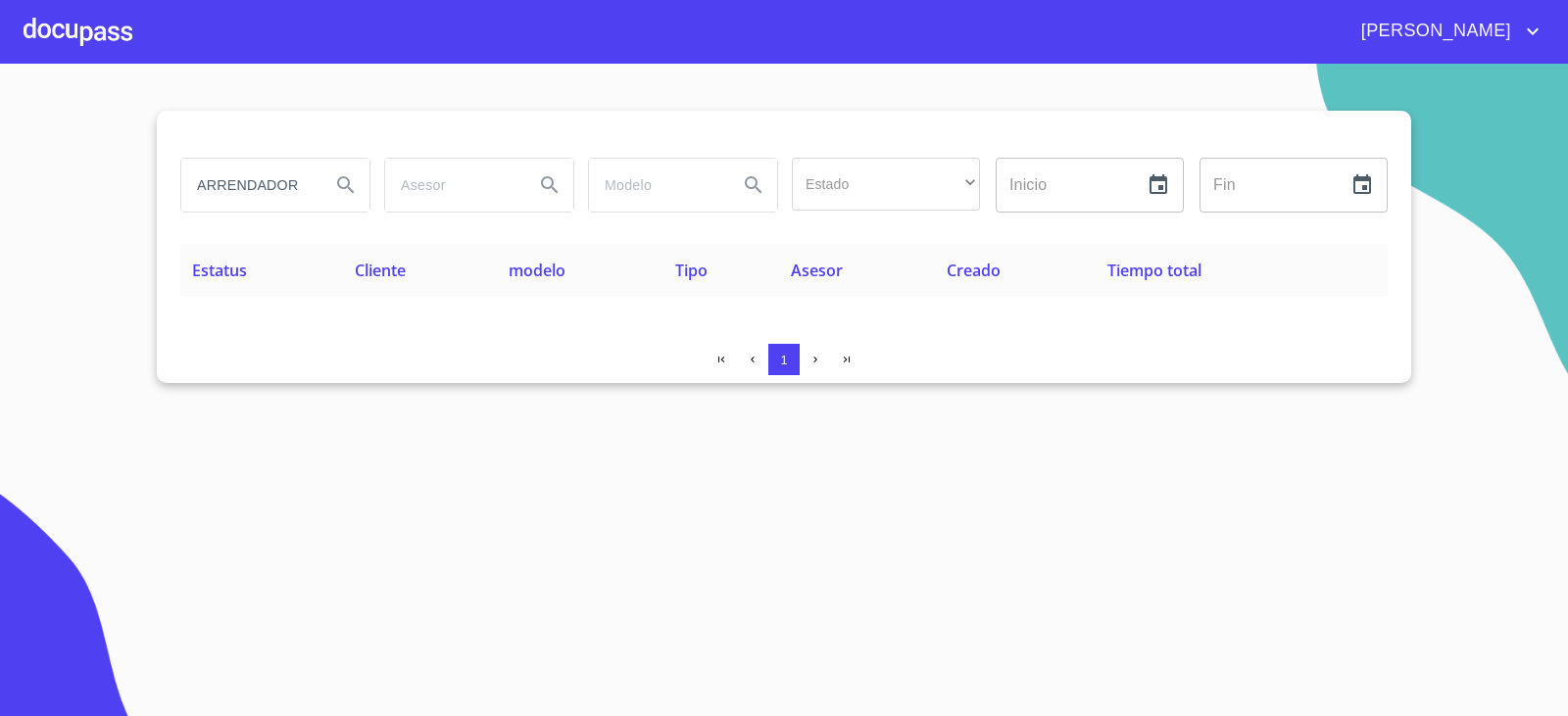
click at [253, 181] on input "ARRENDADORA CAB" at bounding box center [248, 185] width 133 height 53
type input "CEBRALSA"
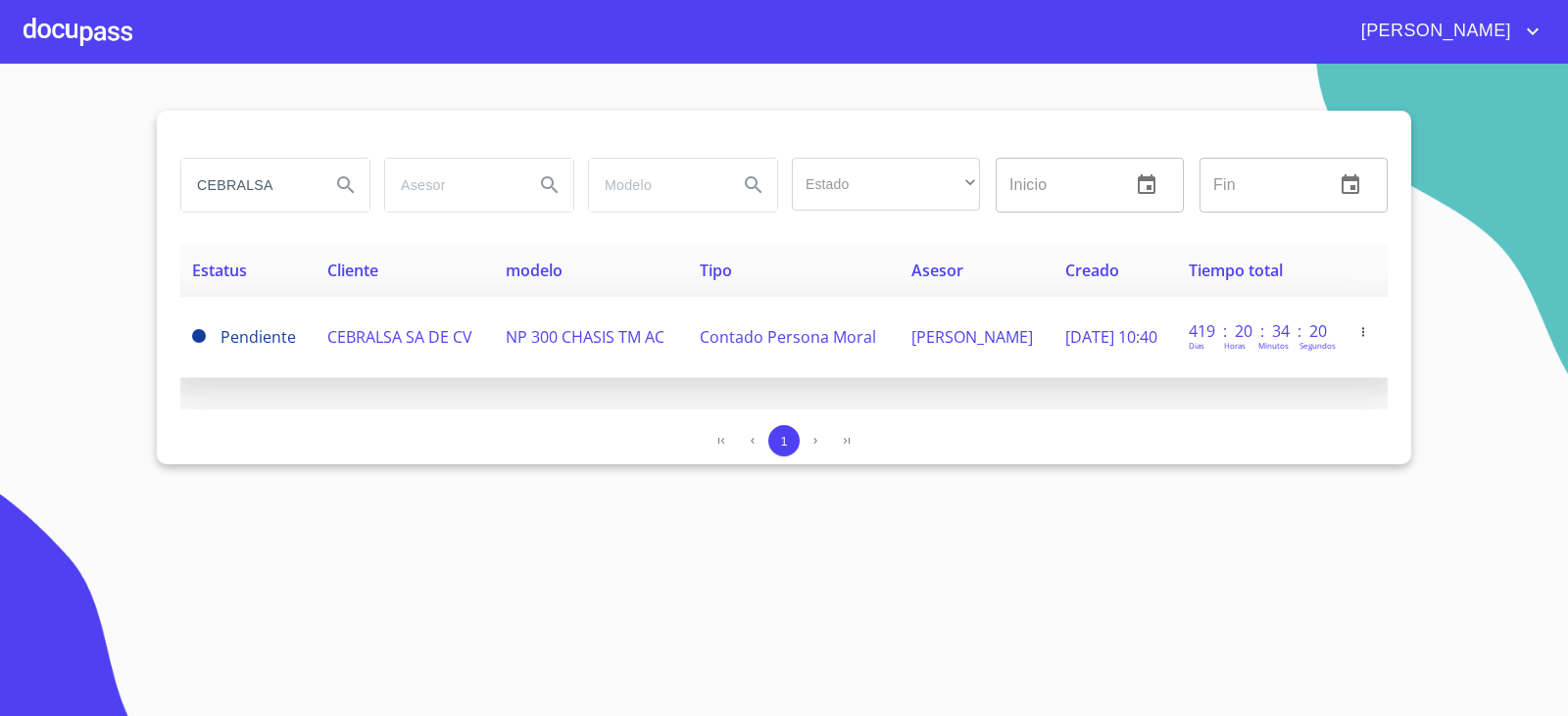
click at [331, 353] on td "CEBRALSA SA DE CV" at bounding box center [405, 337] width 179 height 82
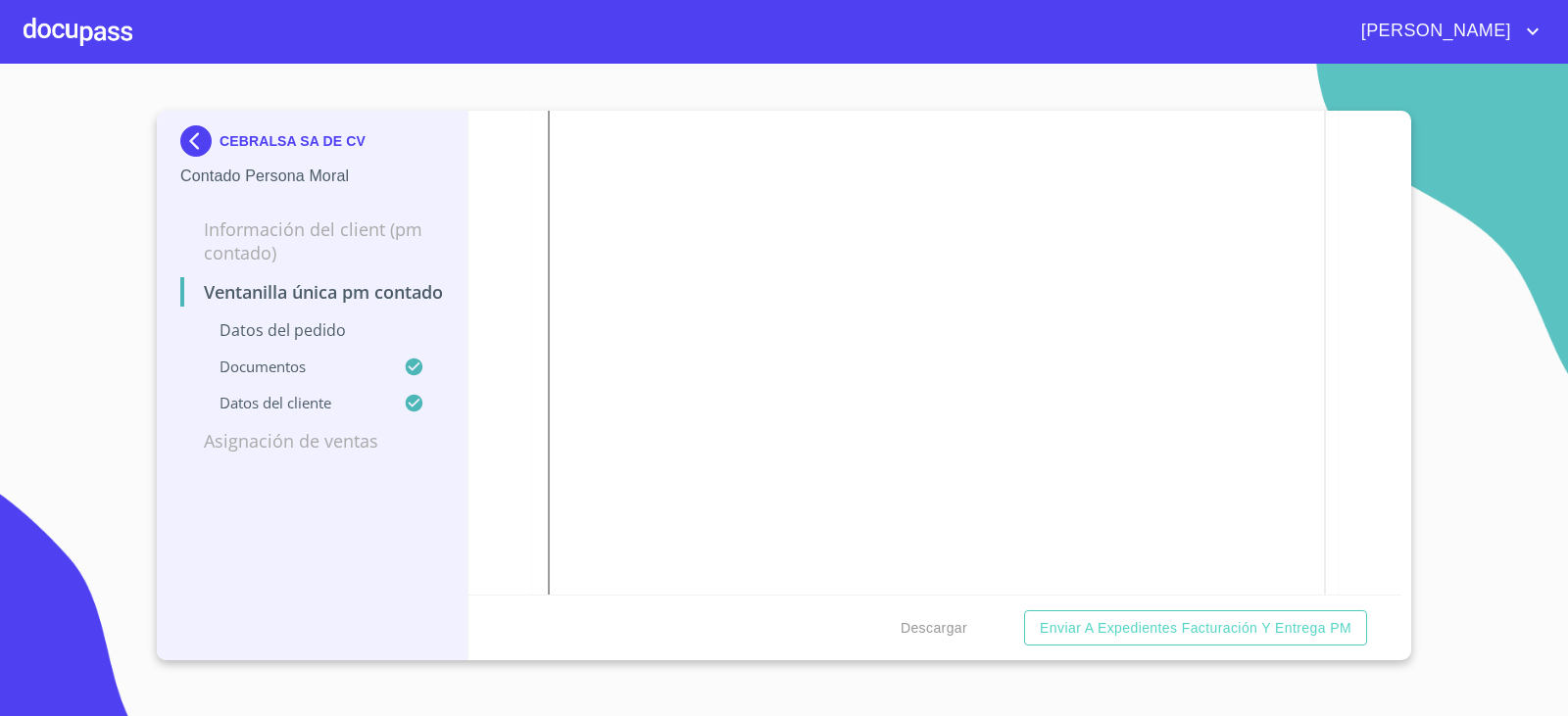
scroll to position [1669, 0]
click at [518, 379] on div "Ventanilla única PM contado Datos del pedido Marca   * Nissan ​ Año 2024 ​ Colo…" at bounding box center [935, 352] width 934 height 484
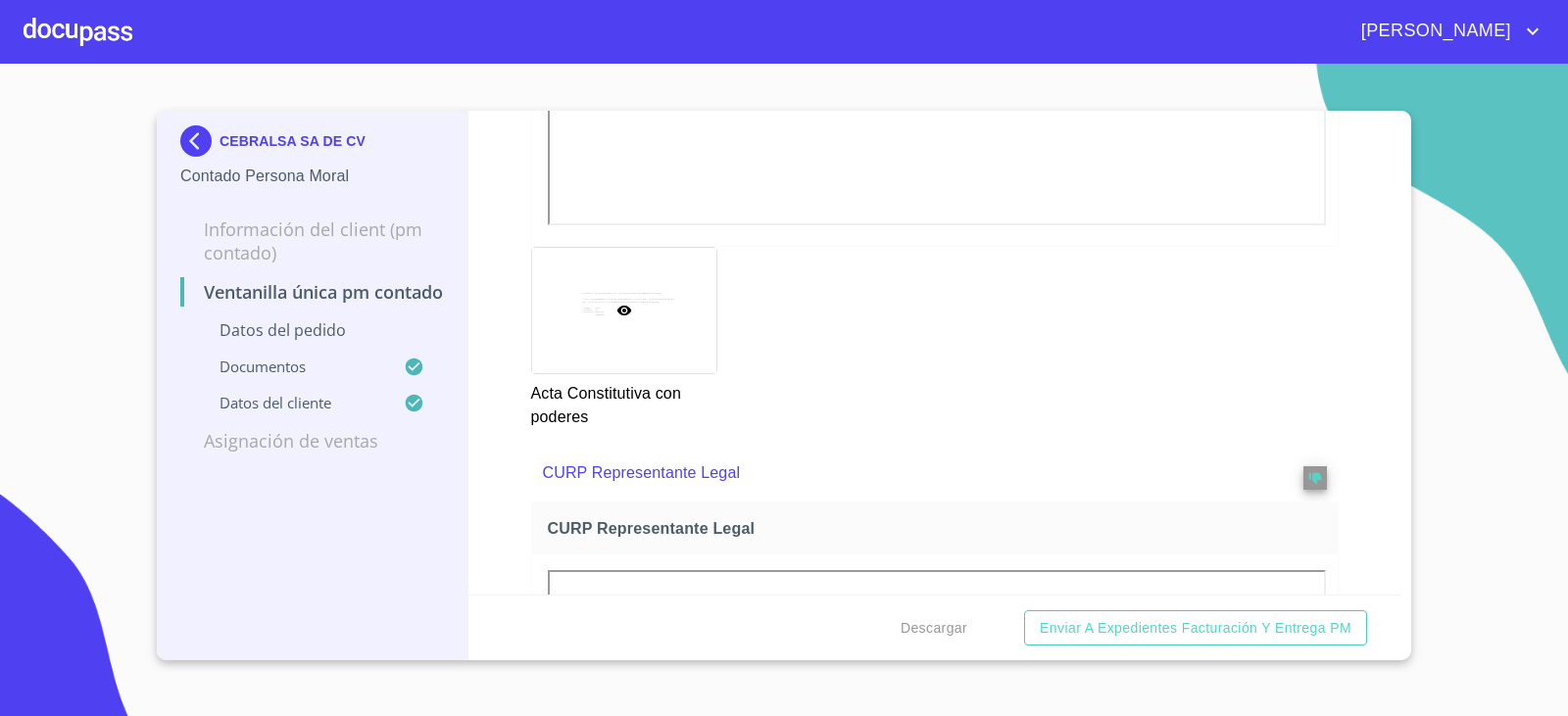
scroll to position [3513, 0]
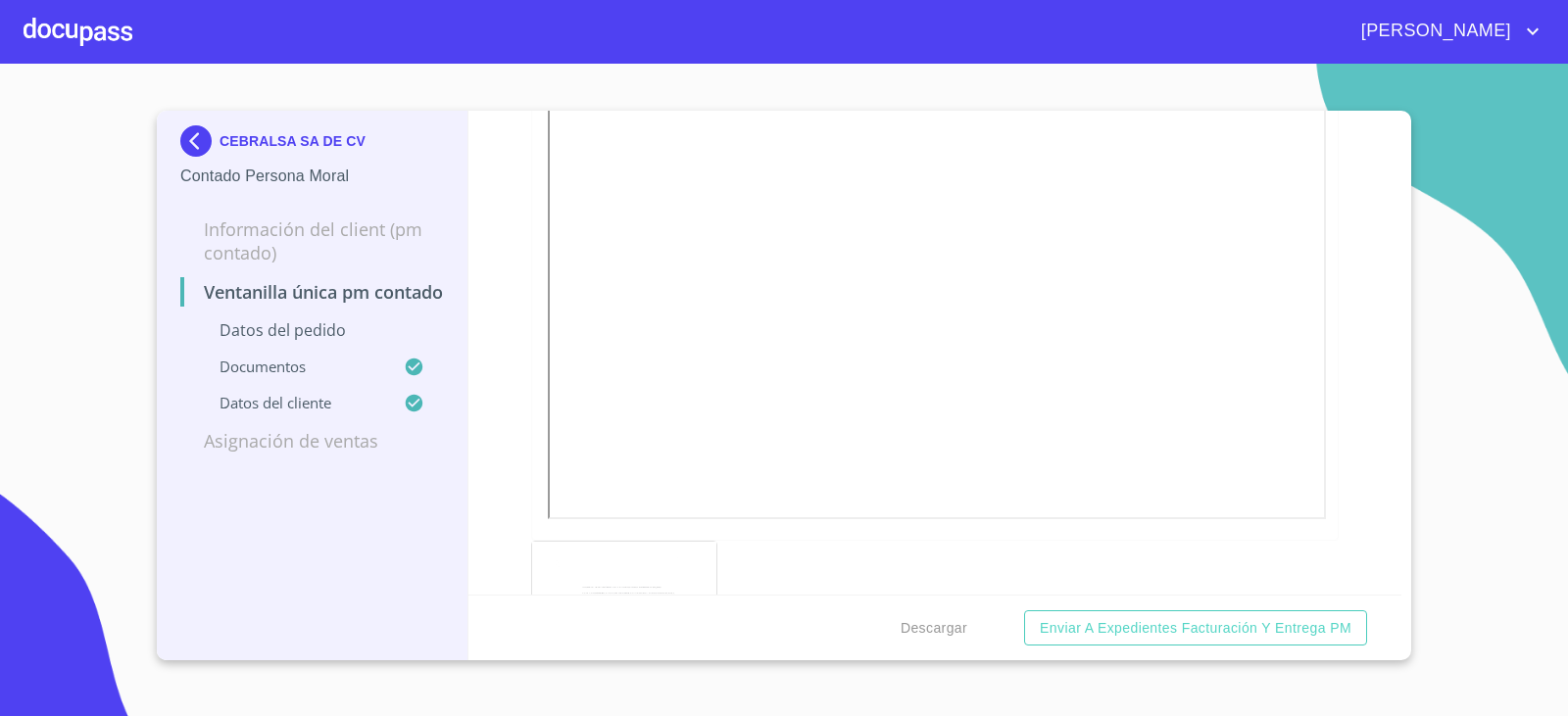
drag, startPoint x: 315, startPoint y: 572, endPoint x: 356, endPoint y: 571, distance: 41.0
click at [316, 572] on div "CEBRALSA SA DE CV Contado Persona Moral Información del Client (PM contado) Ven…" at bounding box center [312, 385] width 311 height 550
click at [204, 126] on img at bounding box center [199, 141] width 39 height 32
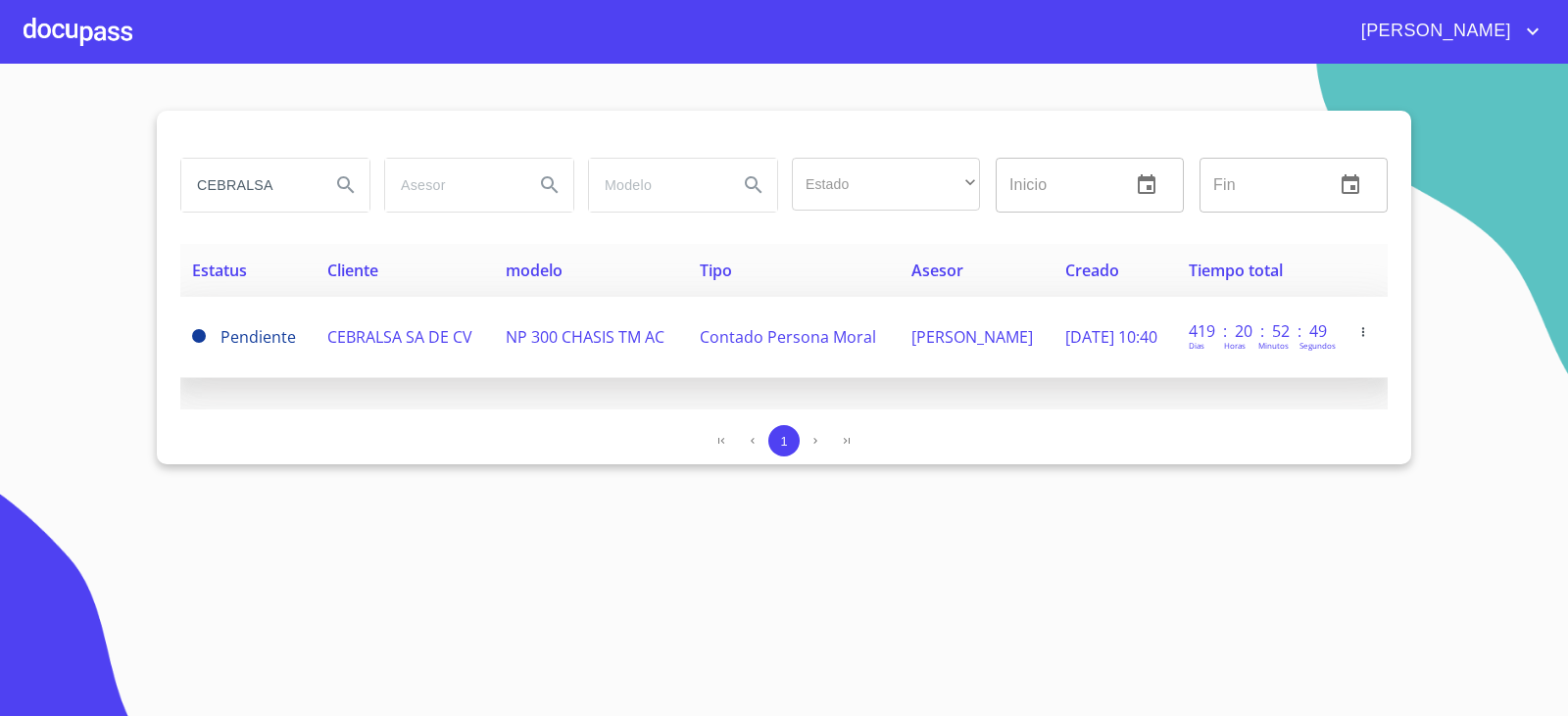
click at [702, 344] on span "Contado Persona Moral" at bounding box center [787, 337] width 176 height 22
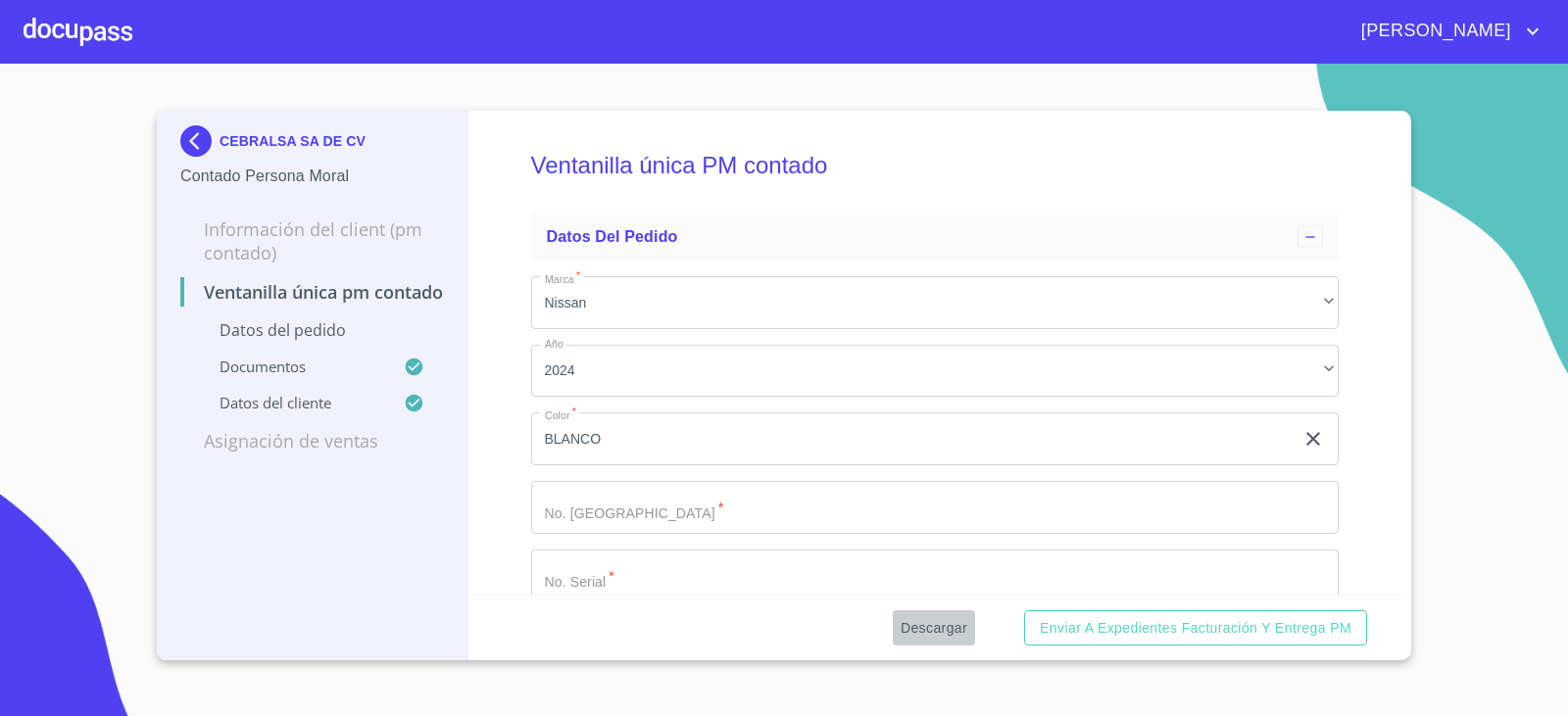
click at [910, 632] on span "Descargar" at bounding box center [933, 627] width 67 height 25
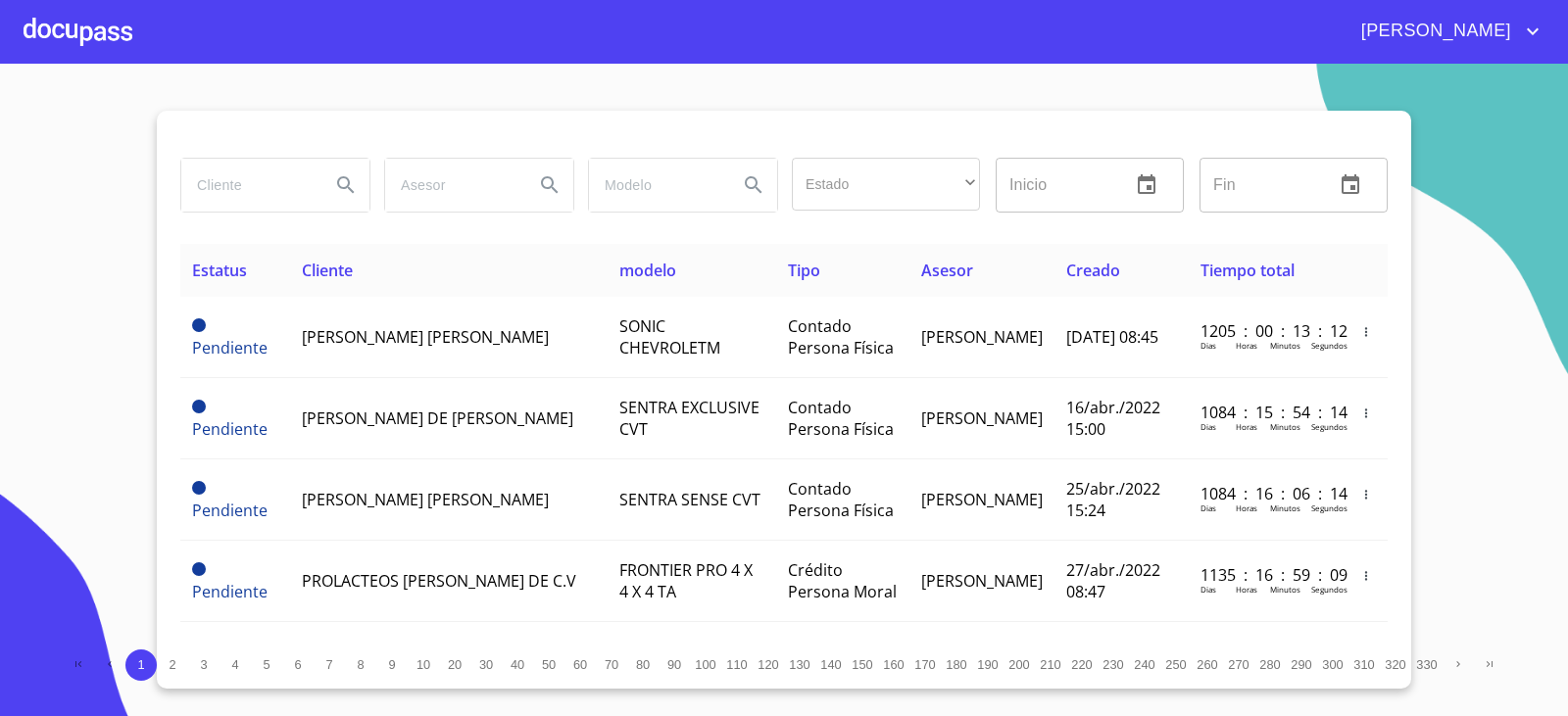
click at [274, 188] on input "search" at bounding box center [248, 185] width 133 height 53
type input "prestemos"
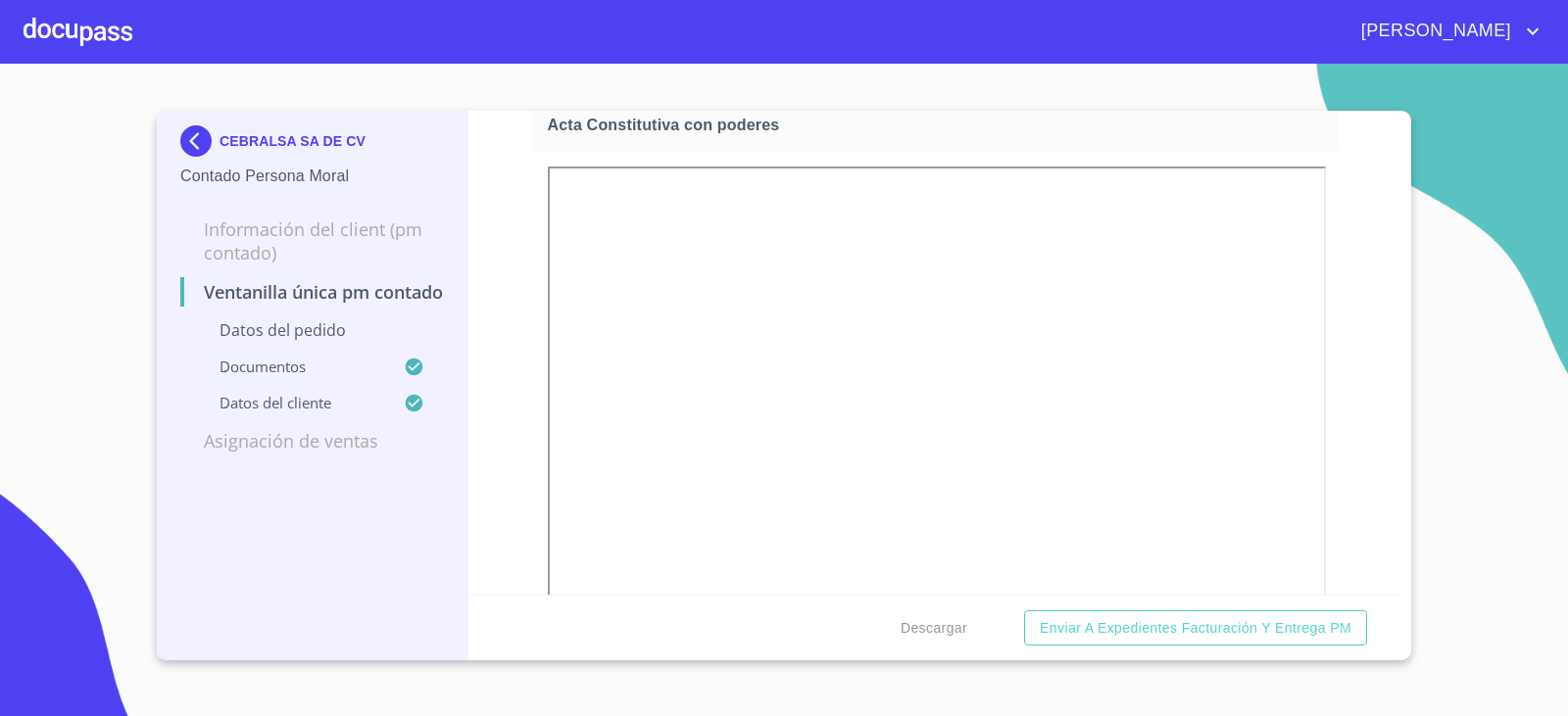
scroll to position [3330, 0]
click at [193, 145] on img at bounding box center [199, 141] width 39 height 32
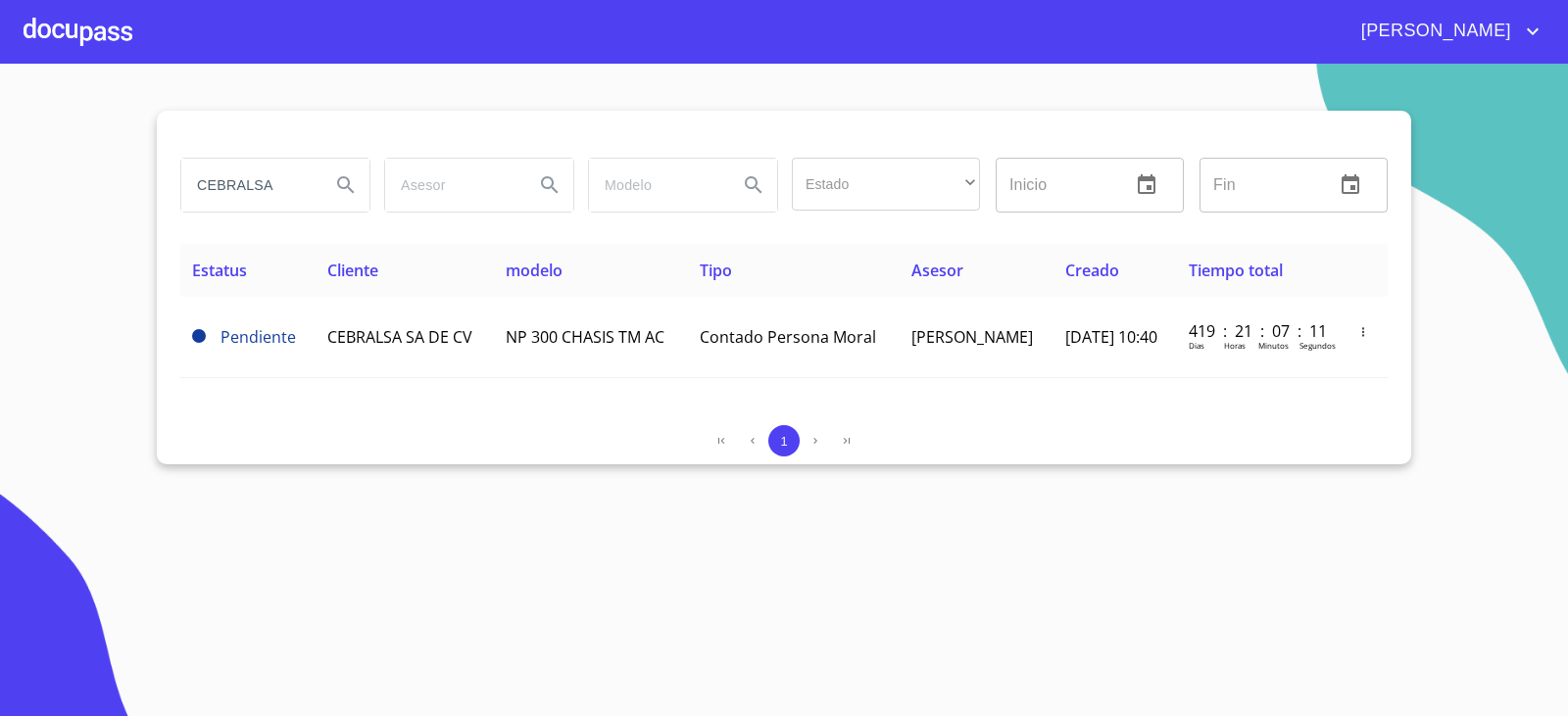
click at [273, 192] on input "CEBRALSA" at bounding box center [248, 185] width 133 height 53
type input "X"
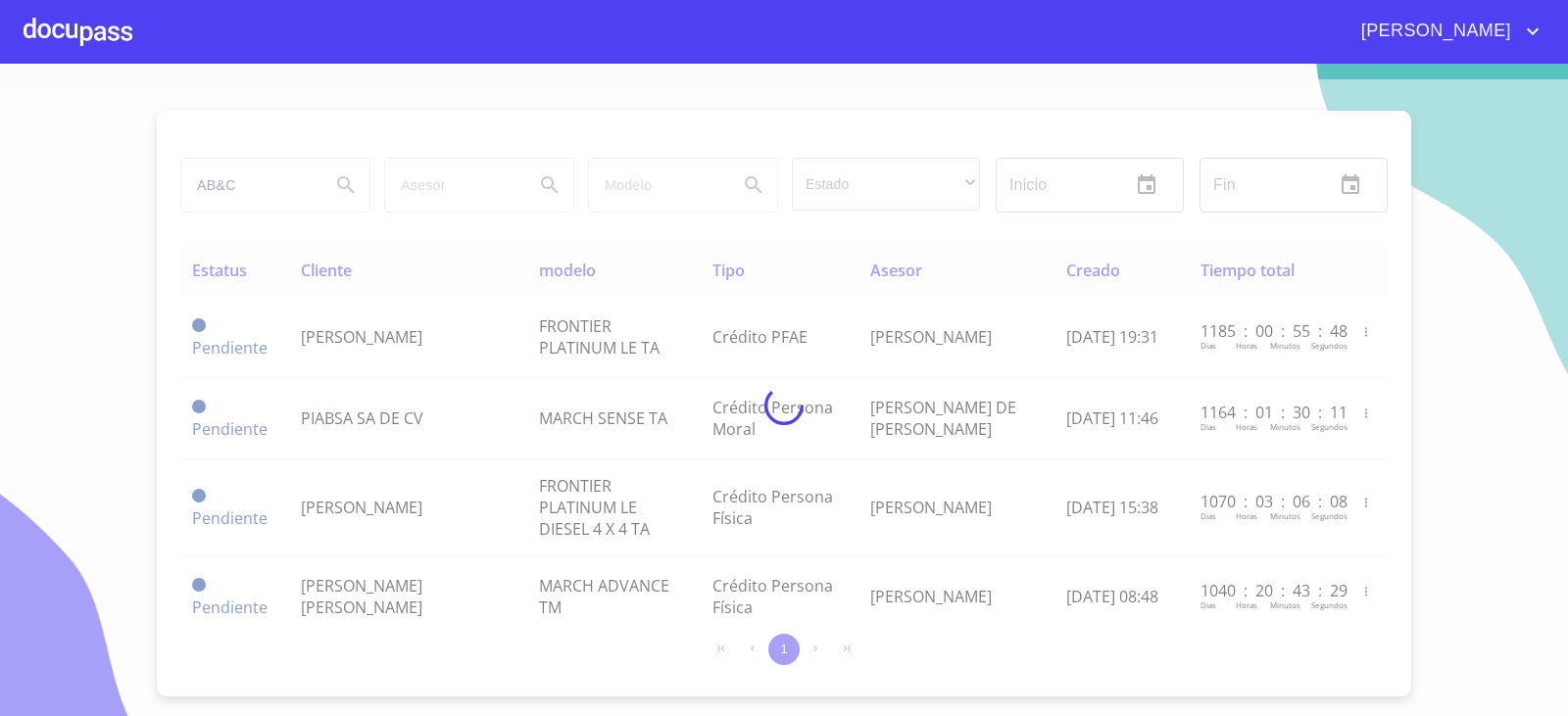
drag, startPoint x: 87, startPoint y: 117, endPoint x: 138, endPoint y: 18, distance: 111.4
click at [87, 117] on div at bounding box center [784, 406] width 1568 height 652
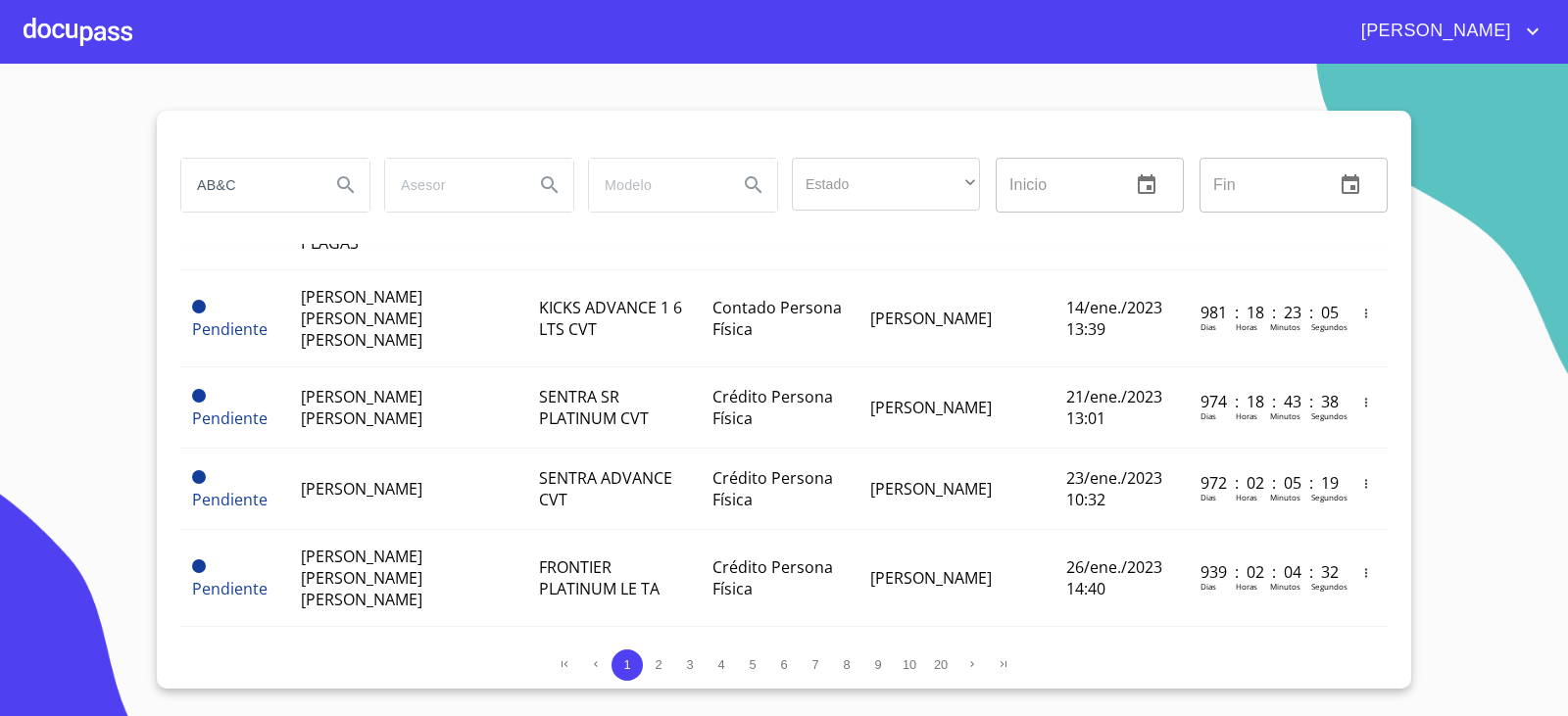
scroll to position [685, 0]
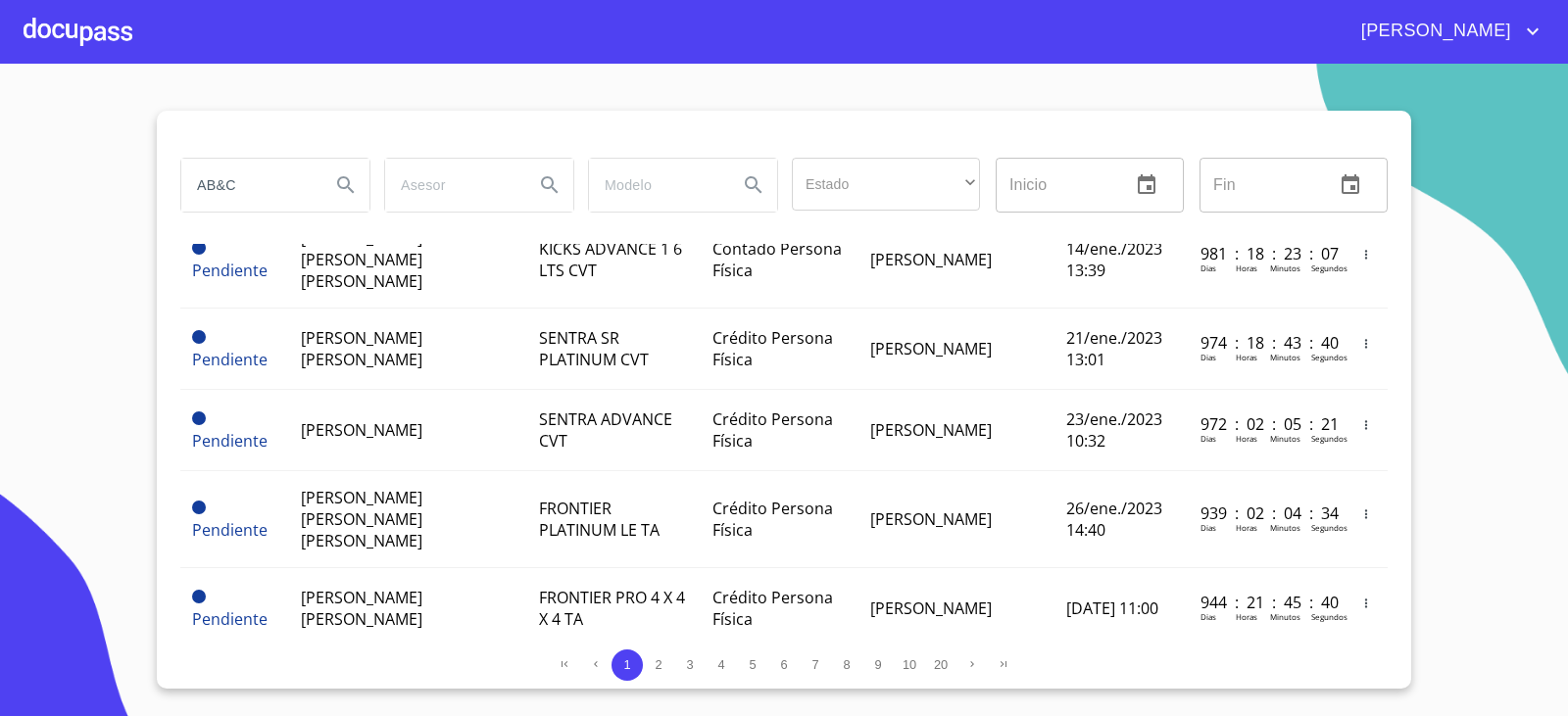
drag, startPoint x: 270, startPoint y: 187, endPoint x: 83, endPoint y: 204, distance: 187.8
click at [83, 204] on section "AB&C Estado ​ ​ Inicio ​ Fin ​ Estatus Cliente modelo Tipo Asesor Creado Tiempo…" at bounding box center [784, 390] width 1568 height 652
type input "LEASING DE MEXICO"
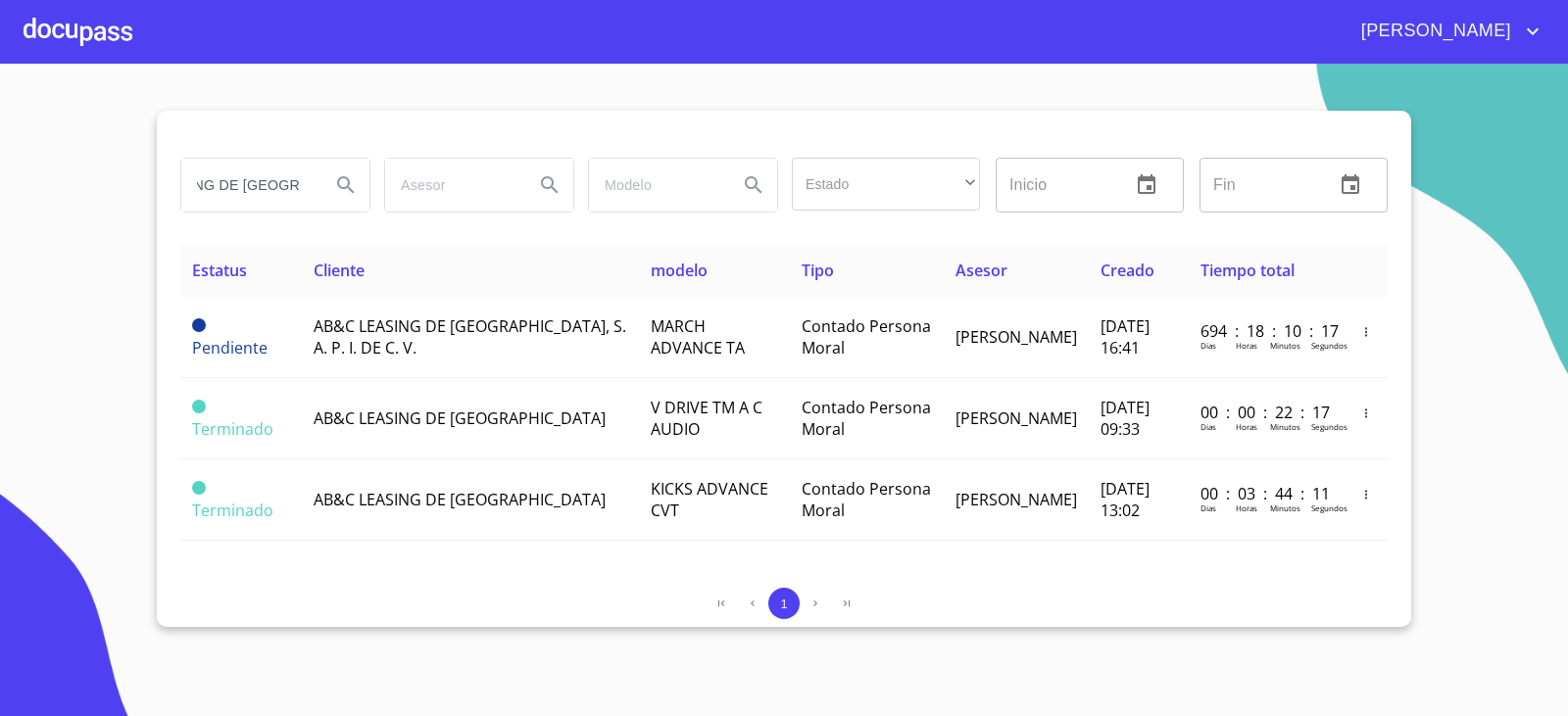
scroll to position [0, 0]
click at [14, 180] on section "LEASING DE MEXICO Estado ​ ​ Inicio ​ Fin ​ Estatus Cliente modelo Tipo Asesor …" at bounding box center [784, 390] width 1568 height 652
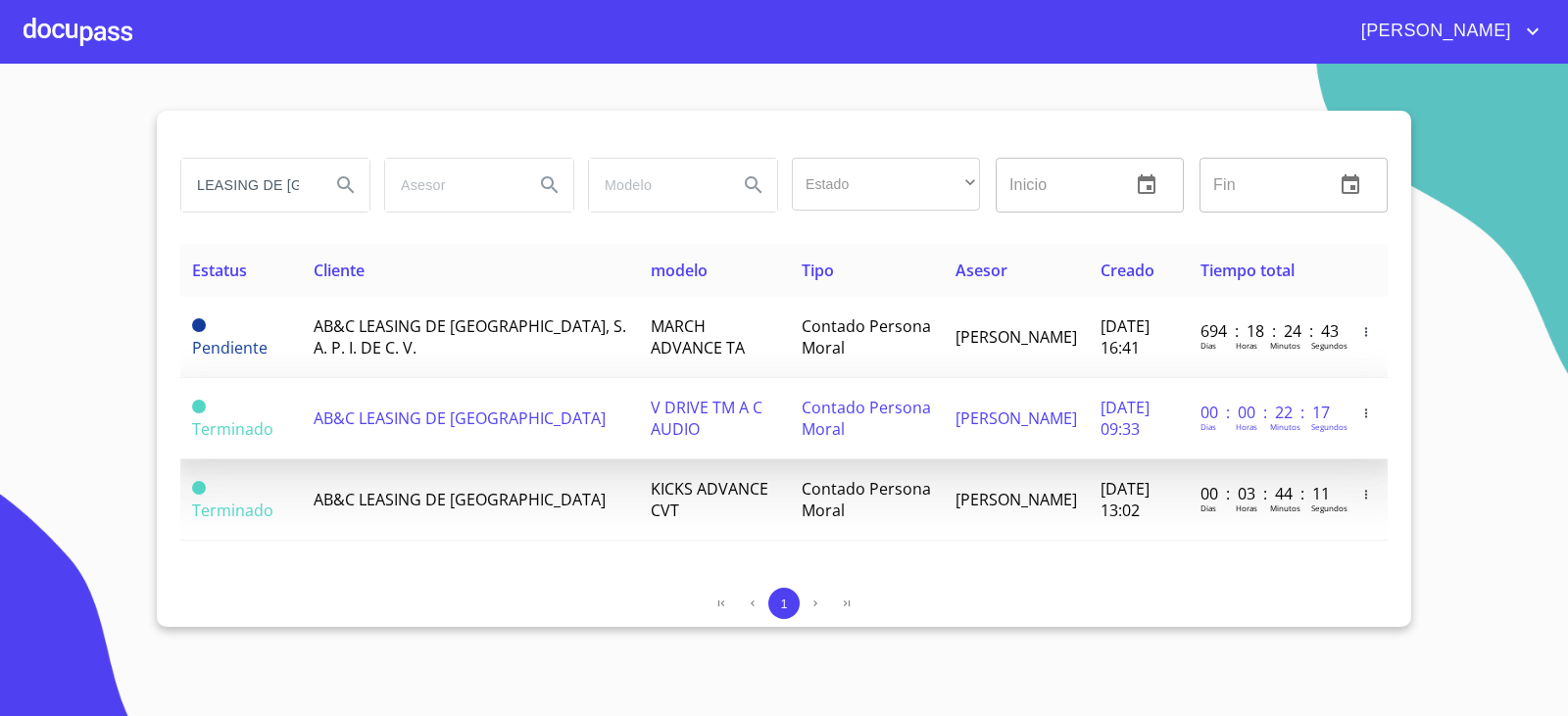
click at [542, 419] on td "AB&C LEASING DE MEXICO" at bounding box center [470, 419] width 337 height 82
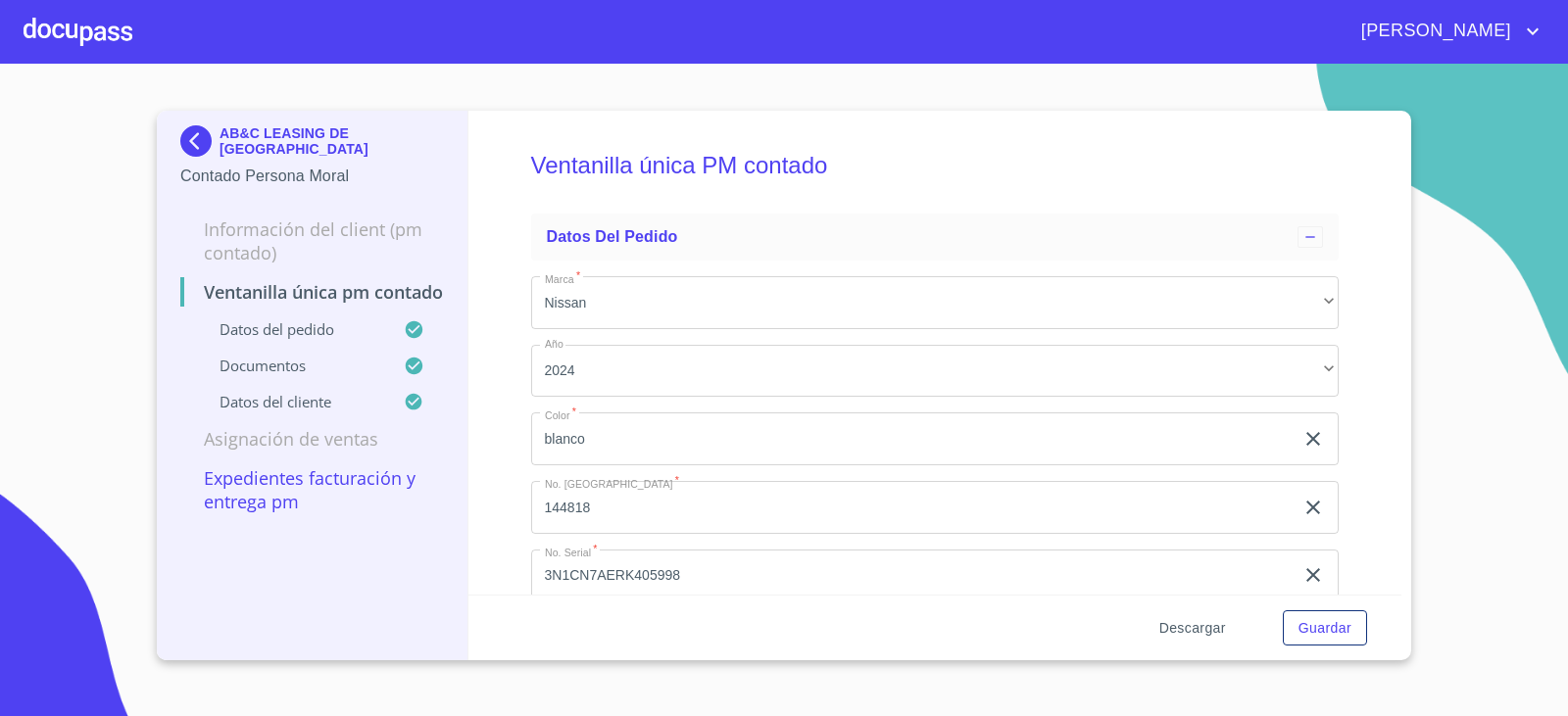
click at [1192, 634] on span "Descargar" at bounding box center [1192, 627] width 67 height 25
click at [504, 110] on div "Ventanilla única PM contado Datos del pedido Marca   * Nissan ​ Año 2024 ​ Colo…" at bounding box center [935, 352] width 934 height 484
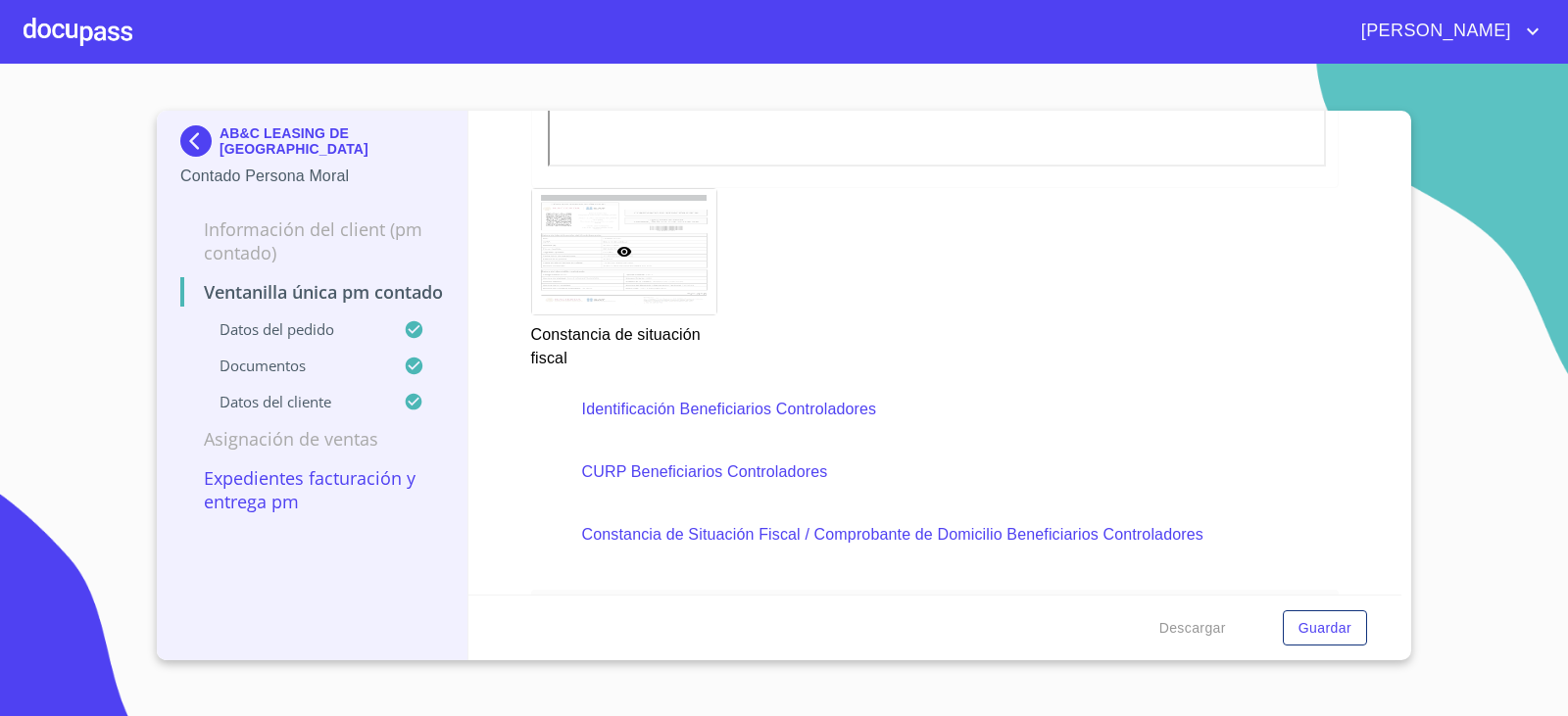
scroll to position [5583, 0]
